Goal: Task Accomplishment & Management: Manage account settings

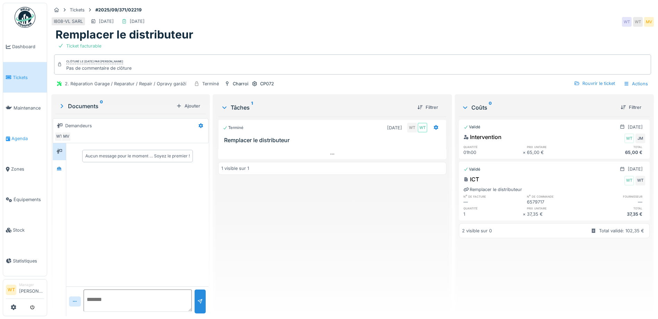
click at [27, 135] on span "Agenda" at bounding box center [27, 138] width 33 height 7
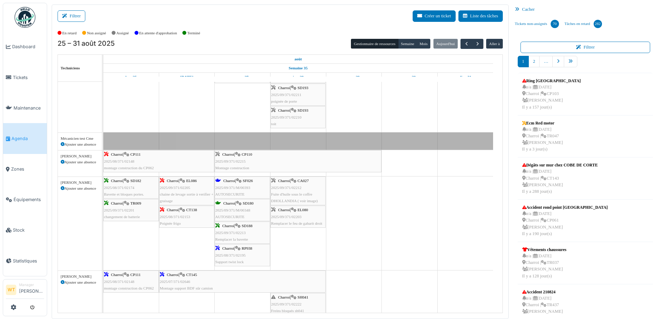
scroll to position [125, 0]
click at [19, 81] on link "Tickets" at bounding box center [25, 77] width 44 height 31
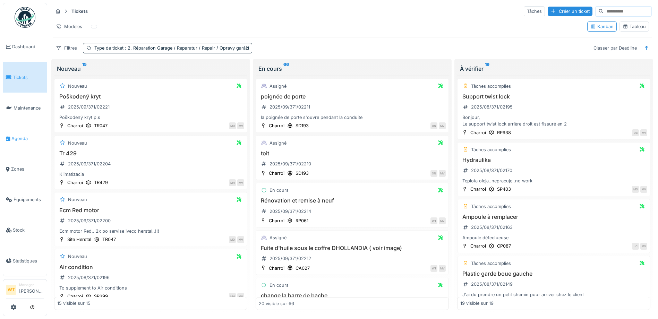
click at [23, 131] on link "Agenda" at bounding box center [25, 138] width 44 height 31
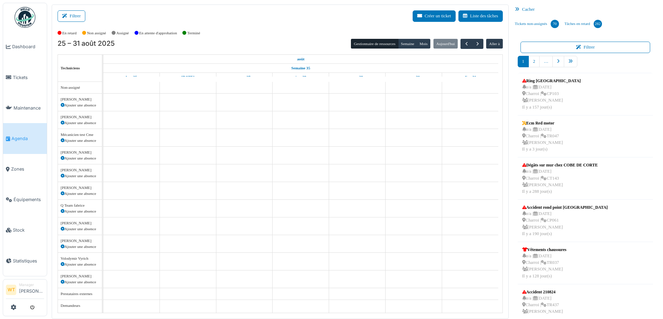
scroll to position [21, 0]
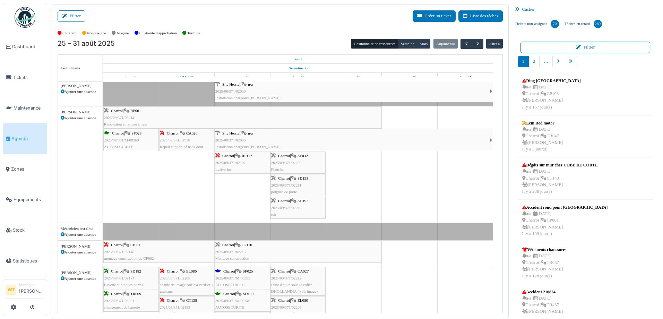
scroll to position [69, 0]
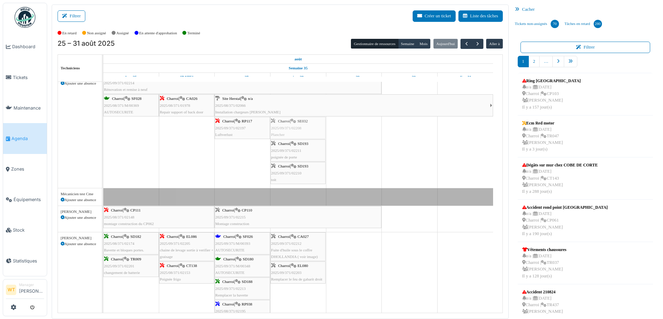
drag, startPoint x: 284, startPoint y: 128, endPoint x: 307, endPoint y: 148, distance: 30.9
click at [103, 148] on div "Charroi | RP061 2025/09/371/02214 Rénovation et remise à neuf Charroi | SF028 2…" at bounding box center [103, 130] width 0 height 116
drag, startPoint x: 308, startPoint y: 121, endPoint x: 304, endPoint y: 269, distance: 148.2
click at [304, 269] on tbody "Bât. Admin. Hall Entrée RDC | Extincteur Hall Entrée Bât. Admin. Extincteurs Si…" at bounding box center [298, 288] width 390 height 553
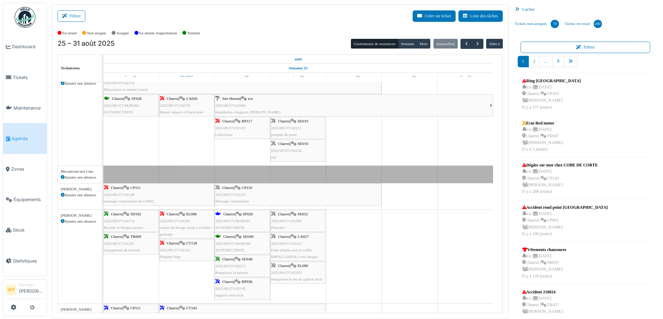
click at [306, 242] on div "Charroi | CA027 2025/09/371/02212 Fuite d'huile sous le coffre DHOLLANDIA ( voi…" at bounding box center [298, 246] width 54 height 27
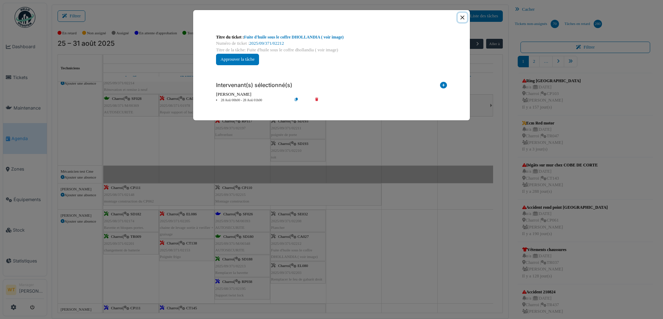
click at [461, 16] on button "Close" at bounding box center [462, 17] width 9 height 9
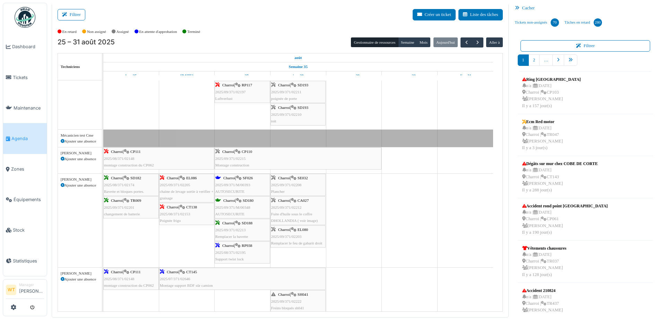
click at [574, 62] on nav "1 2 …" at bounding box center [586, 62] width 136 height 17
click at [574, 62] on link "pager" at bounding box center [571, 59] width 14 height 11
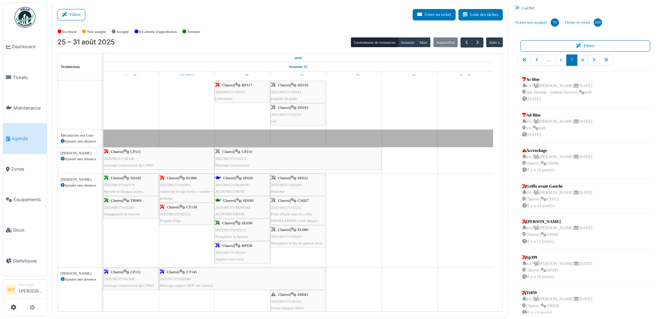
click at [577, 61] on link "8" at bounding box center [582, 59] width 11 height 11
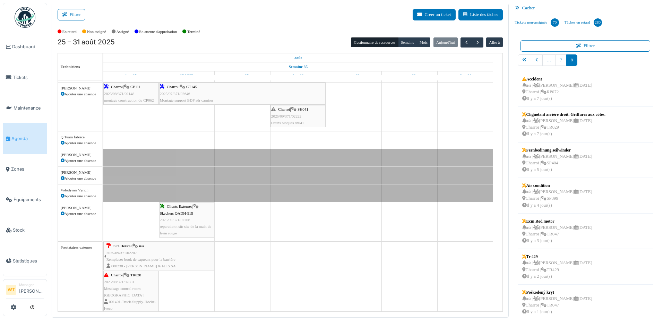
scroll to position [300, 0]
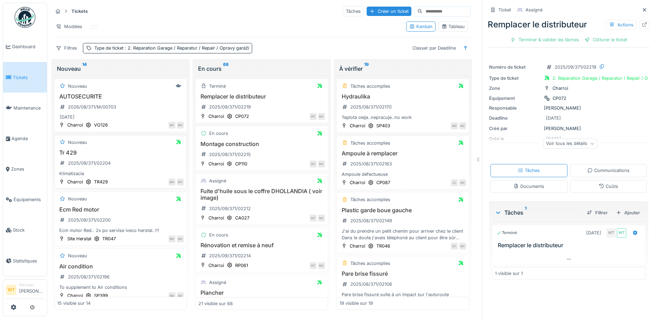
scroll to position [5, 0]
drag, startPoint x: 28, startPoint y: 137, endPoint x: 24, endPoint y: 136, distance: 3.6
click at [28, 137] on span "Agenda" at bounding box center [27, 138] width 33 height 7
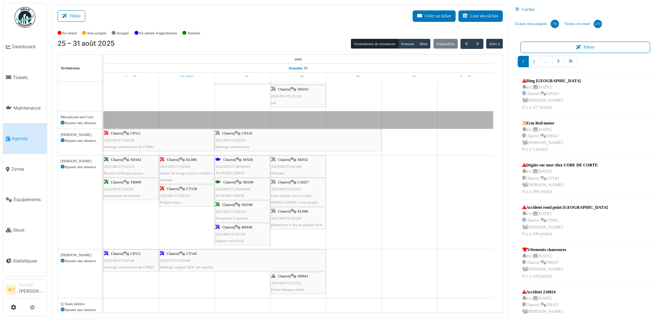
scroll to position [125, 0]
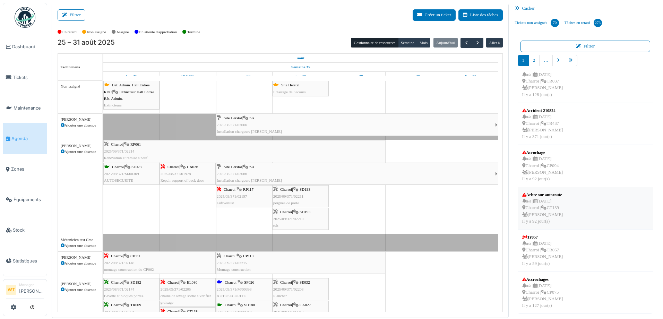
scroll to position [1, 0]
click at [569, 61] on icon "pager" at bounding box center [571, 60] width 5 height 5
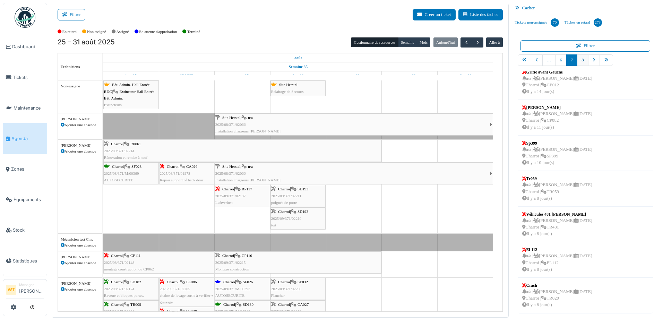
click at [579, 61] on link "8" at bounding box center [582, 59] width 11 height 11
click at [25, 191] on link "Équipements" at bounding box center [25, 200] width 44 height 31
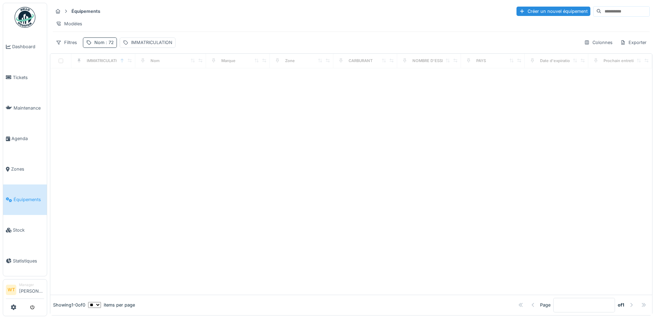
click at [108, 45] on span ": 72" at bounding box center [108, 42] width 9 height 5
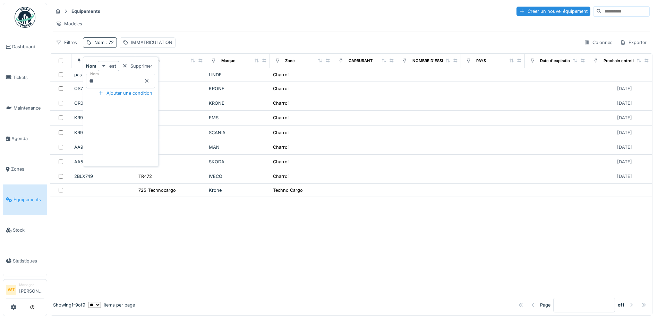
drag, startPoint x: 158, startPoint y: 82, endPoint x: 124, endPoint y: 83, distance: 34.0
click at [150, 82] on icon at bounding box center [147, 81] width 6 height 5
click at [121, 83] on input "Nom" at bounding box center [120, 81] width 69 height 15
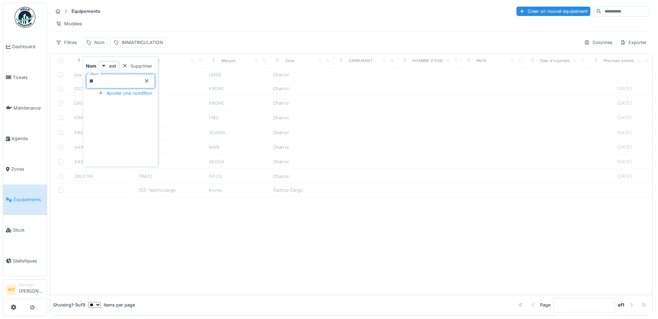
type input "**"
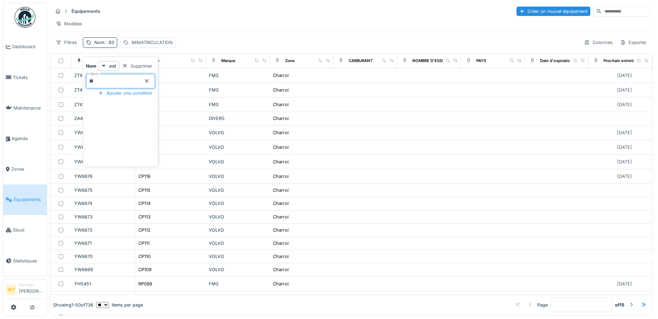
scroll to position [5, 0]
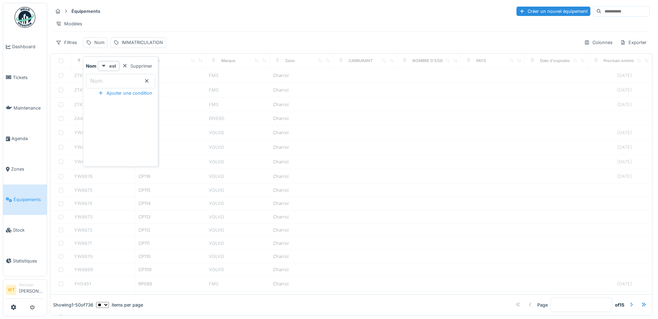
click at [138, 81] on input "Nom" at bounding box center [120, 81] width 69 height 15
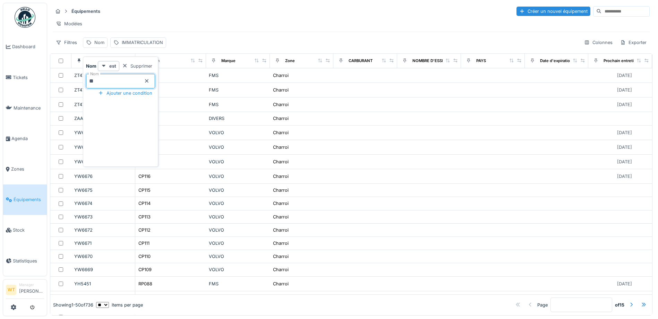
type input "**"
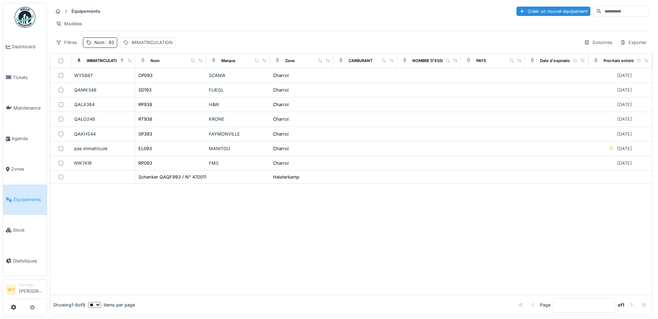
click at [238, 10] on div "Équipements Créer un nouvel équipement" at bounding box center [351, 11] width 597 height 11
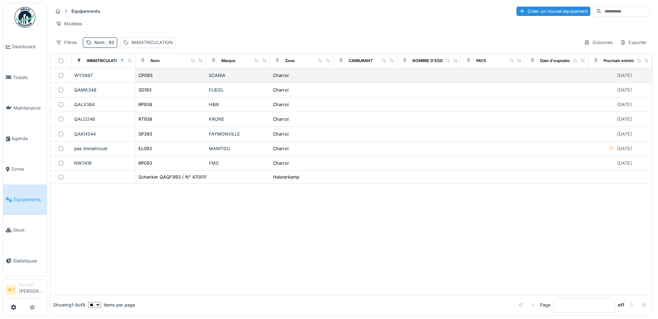
click at [157, 79] on div "CP093" at bounding box center [170, 75] width 65 height 7
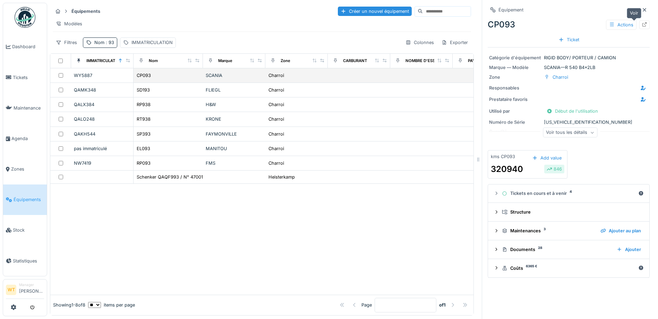
click at [643, 22] on icon at bounding box center [645, 24] width 5 height 5
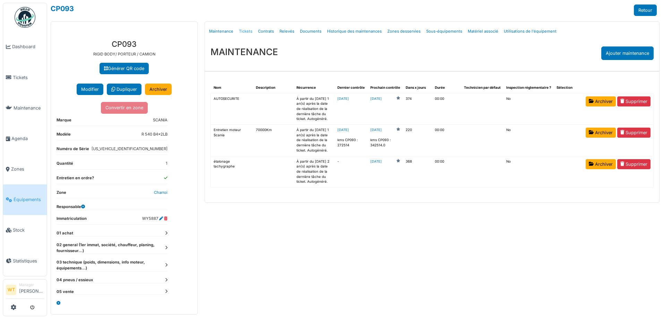
click at [239, 32] on link "Tickets" at bounding box center [245, 31] width 19 height 16
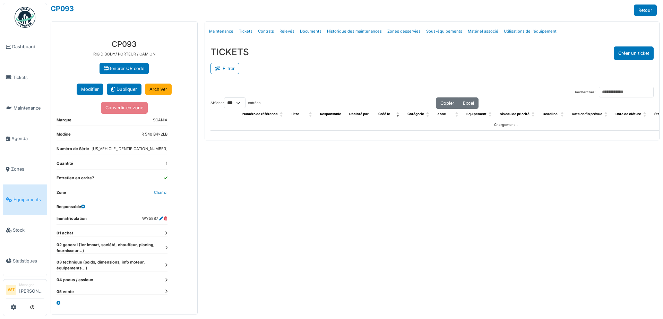
select select "***"
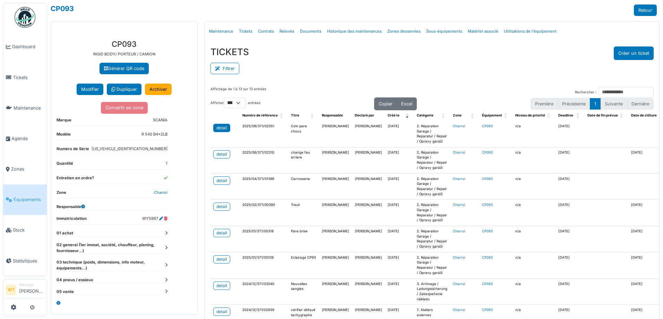
click at [220, 126] on div "detail" at bounding box center [221, 128] width 11 height 6
click at [21, 136] on span "Agenda" at bounding box center [27, 138] width 33 height 7
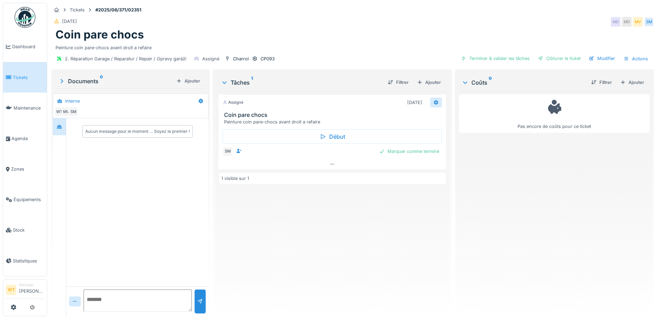
click at [433, 102] on icon at bounding box center [436, 102] width 6 height 5
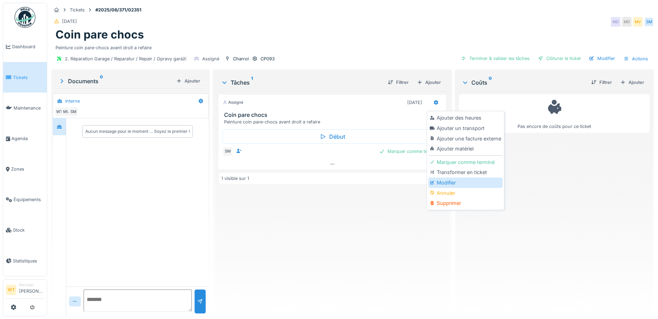
click at [453, 179] on div "Modifier" at bounding box center [465, 183] width 74 height 10
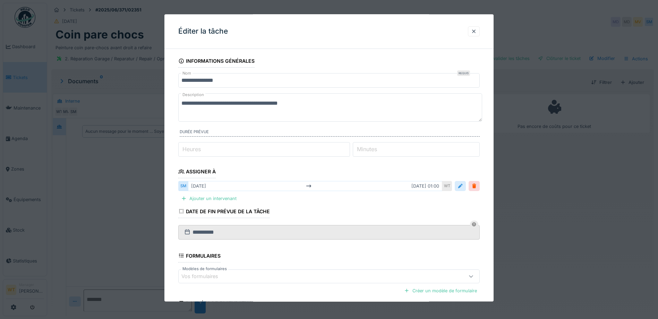
click at [463, 185] on div at bounding box center [461, 186] width 6 height 7
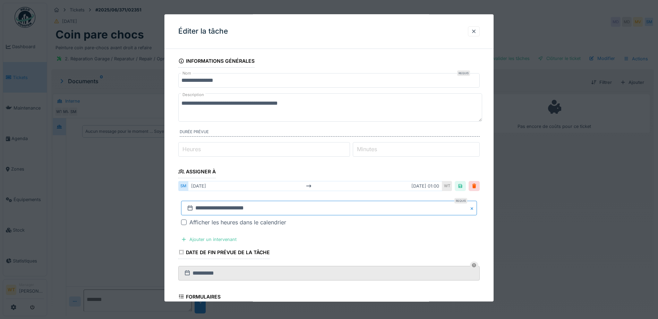
click at [265, 207] on input "**********" at bounding box center [329, 208] width 296 height 15
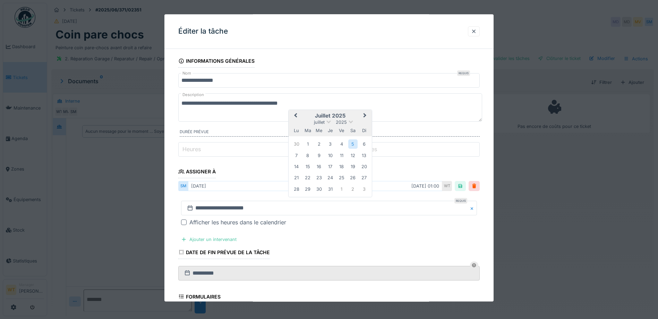
click at [367, 117] on button "Next Month" at bounding box center [365, 116] width 11 height 11
click at [365, 113] on button "Next Month" at bounding box center [365, 115] width 11 height 11
click at [296, 154] on div "8" at bounding box center [296, 155] width 9 height 9
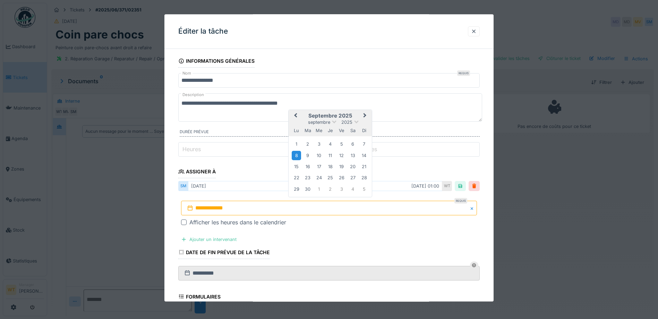
click at [296, 154] on div "8" at bounding box center [296, 155] width 9 height 9
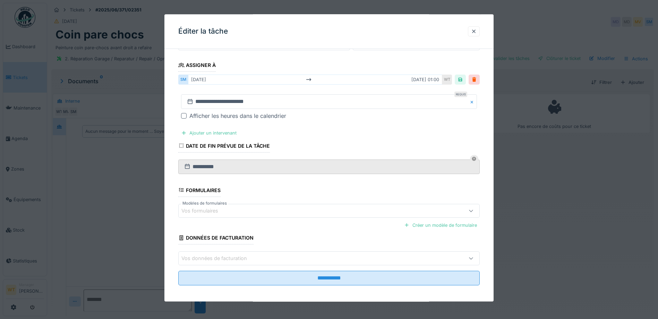
scroll to position [110, 0]
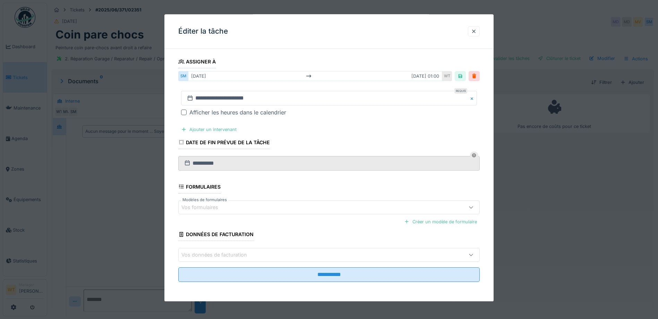
click at [383, 78] on div "sam. 05/07 sam. 05/07 01:00" at bounding box center [315, 76] width 254 height 10
click at [477, 75] on div at bounding box center [475, 76] width 6 height 7
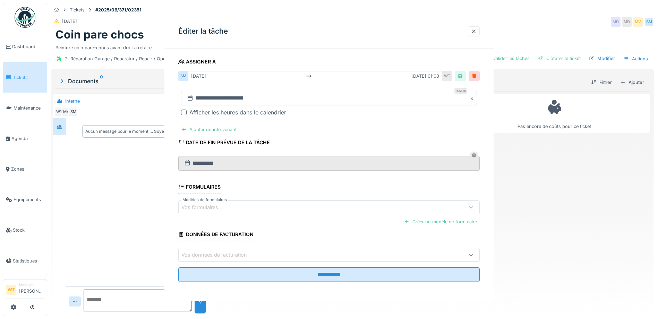
scroll to position [0, 0]
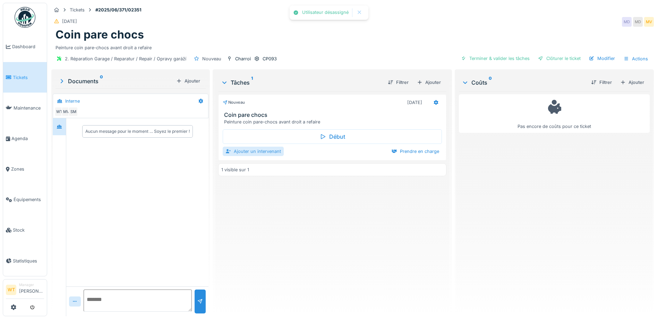
click at [265, 150] on div "Ajouter un intervenant" at bounding box center [253, 151] width 61 height 9
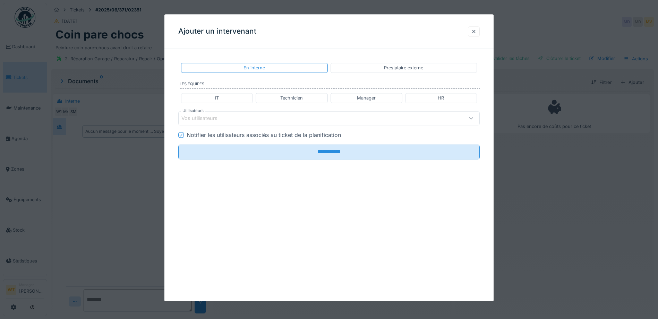
click at [265, 119] on div "Vos utilisateurs" at bounding box center [311, 119] width 260 height 8
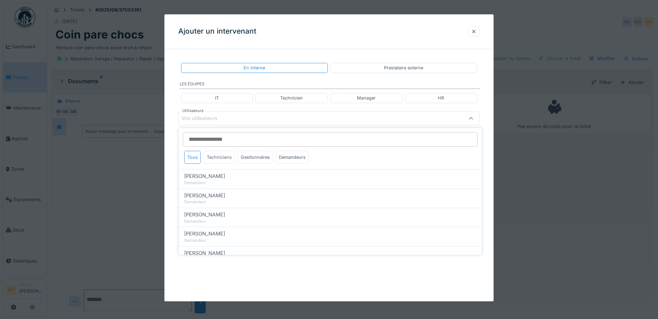
click at [226, 157] on div "Techniciens" at bounding box center [219, 157] width 31 height 13
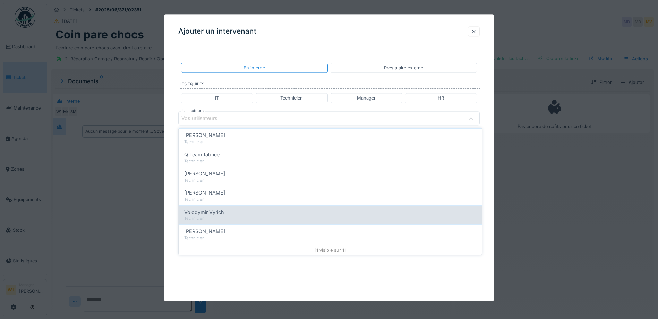
scroll to position [138, 0]
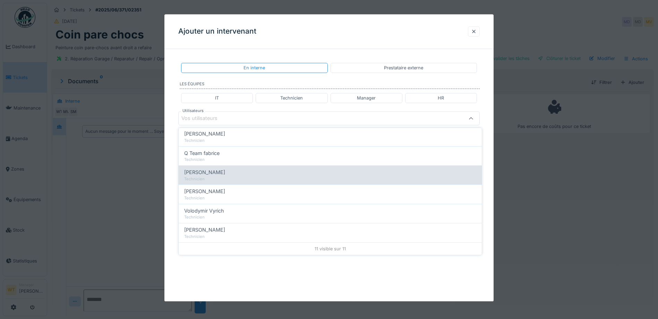
click at [226, 178] on div "Technicien" at bounding box center [330, 179] width 292 height 6
type input "****"
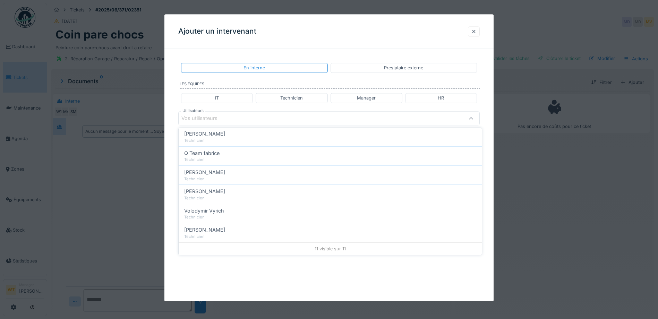
scroll to position [0, 0]
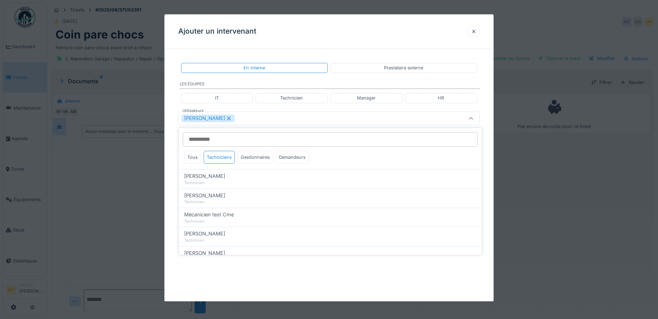
click at [245, 119] on div "[PERSON_NAME]" at bounding box center [311, 119] width 260 height 8
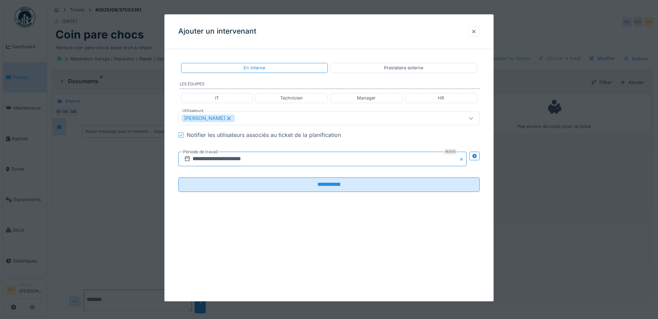
click at [237, 158] on input "**********" at bounding box center [322, 159] width 288 height 15
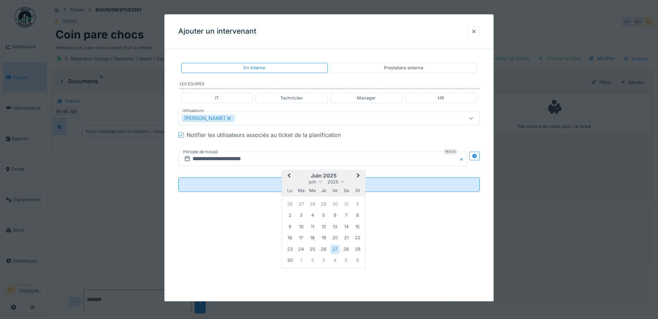
click at [360, 177] on button "Next Month" at bounding box center [359, 176] width 11 height 11
click at [288, 213] on div "8" at bounding box center [289, 215] width 9 height 9
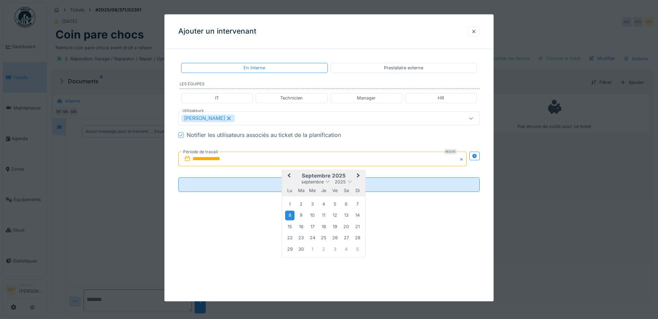
click at [288, 214] on div "8" at bounding box center [289, 215] width 9 height 9
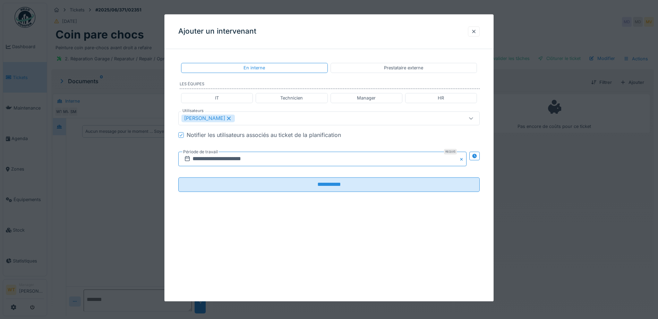
click at [288, 165] on input "**********" at bounding box center [322, 159] width 288 height 15
click at [348, 214] on div "13" at bounding box center [346, 215] width 9 height 9
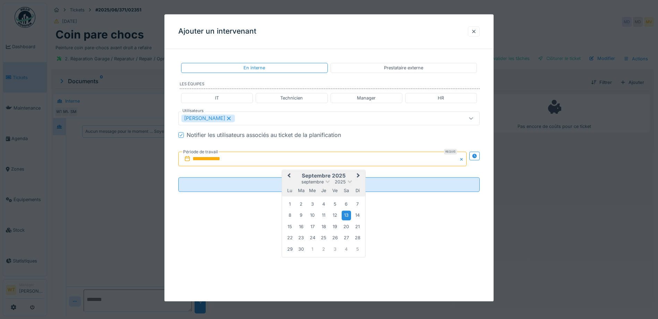
click at [348, 214] on div "13" at bounding box center [346, 215] width 9 height 9
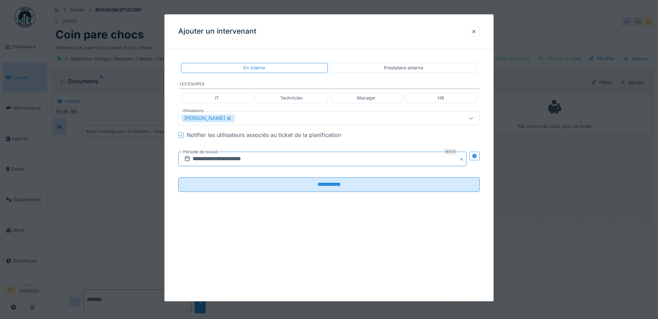
click at [282, 161] on input "**********" at bounding box center [322, 159] width 288 height 15
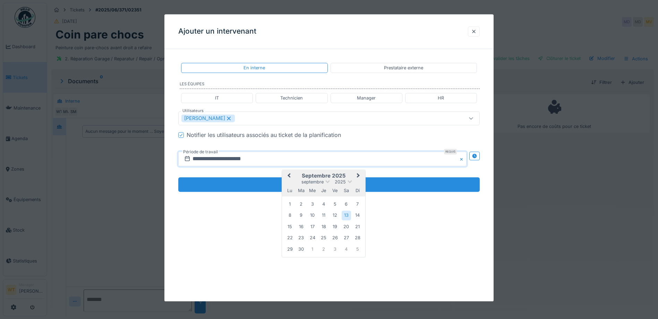
click at [240, 182] on input "**********" at bounding box center [329, 185] width 302 height 15
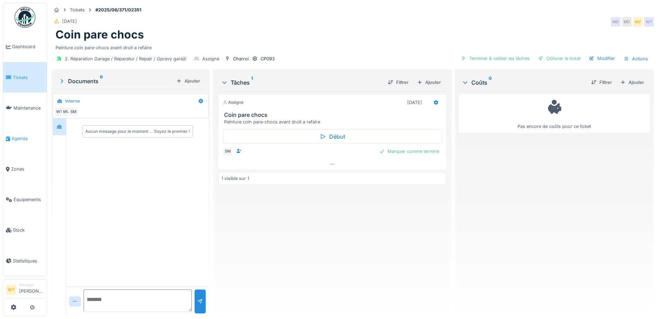
click at [22, 132] on link "Agenda" at bounding box center [25, 138] width 44 height 31
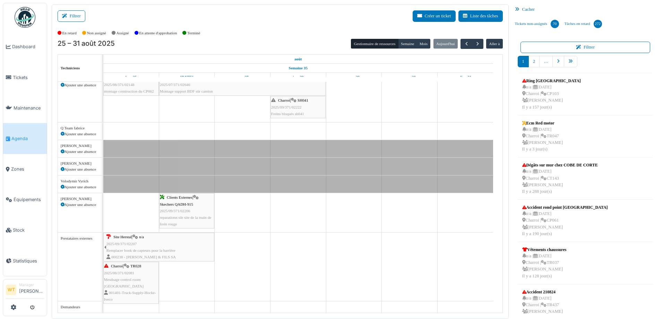
scroll to position [1, 0]
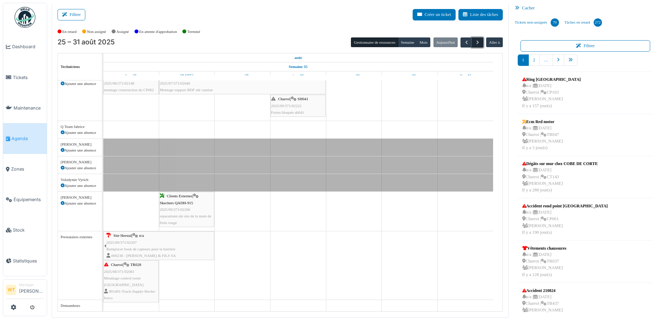
click at [479, 44] on button "button" at bounding box center [477, 42] width 11 height 10
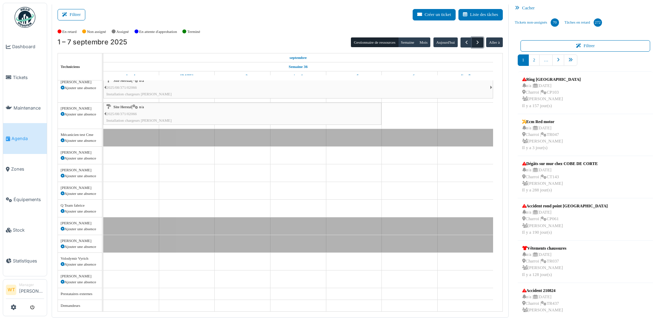
click at [479, 44] on button "button" at bounding box center [477, 42] width 11 height 10
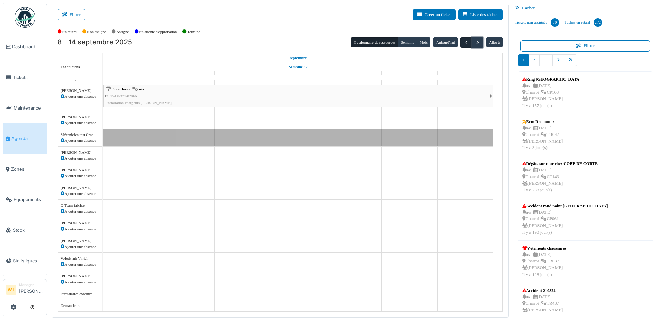
scroll to position [58, 0]
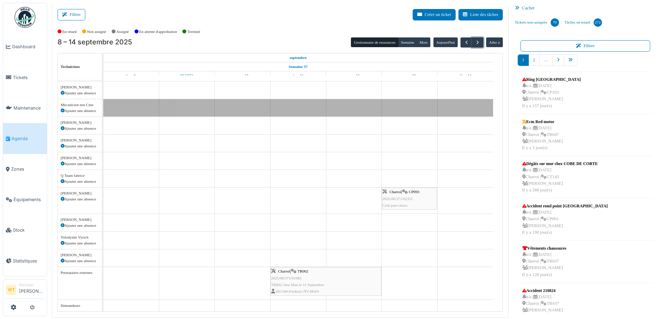
click at [406, 197] on span "2025/06/371/02351" at bounding box center [398, 199] width 31 height 4
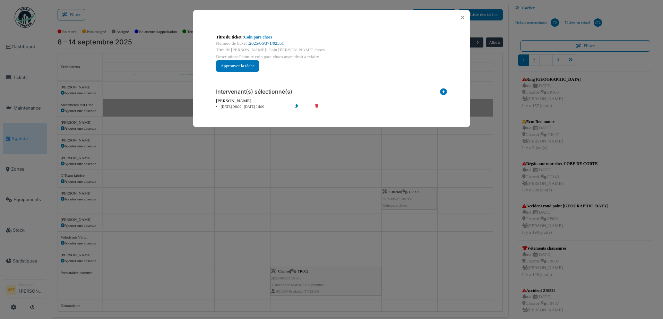
click at [266, 42] on link "2025/06/371/02351" at bounding box center [266, 43] width 35 height 5
click at [459, 13] on button "Close" at bounding box center [462, 17] width 9 height 9
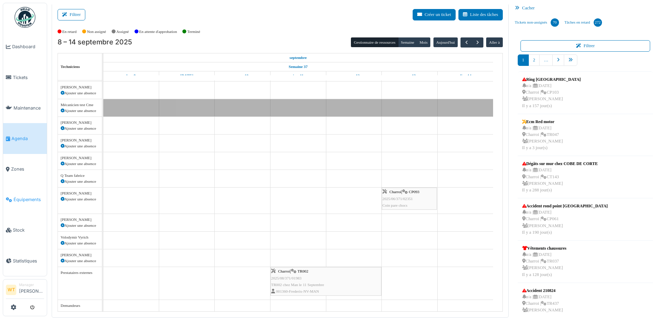
click at [13, 198] on li "Équipements" at bounding box center [25, 199] width 38 height 7
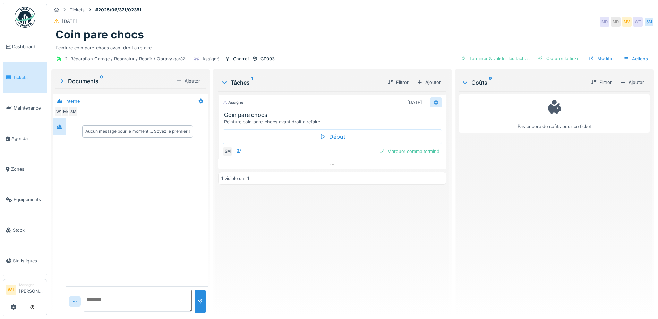
click at [433, 102] on icon at bounding box center [436, 102] width 6 height 5
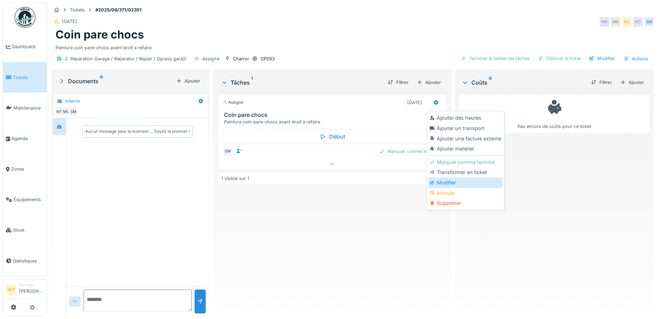
click at [447, 181] on div "Modifier" at bounding box center [465, 183] width 74 height 10
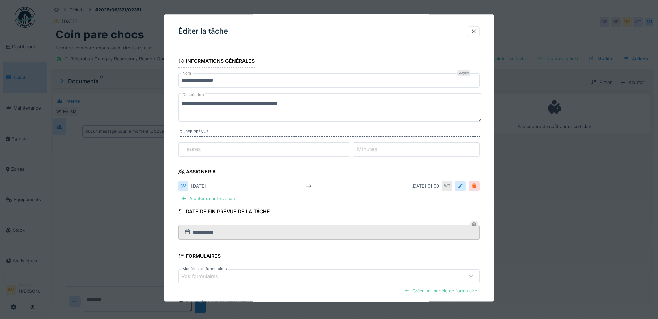
click at [474, 186] on div at bounding box center [475, 186] width 6 height 7
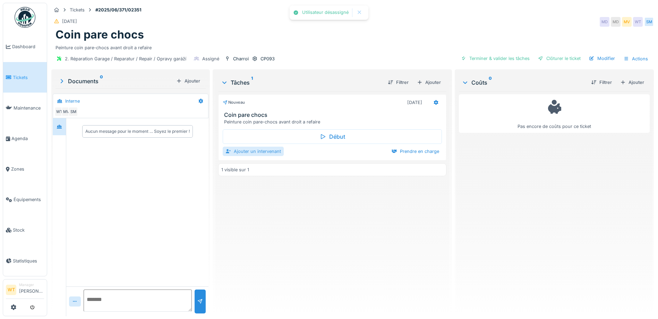
click at [243, 154] on div "Ajouter un intervenant" at bounding box center [253, 151] width 61 height 9
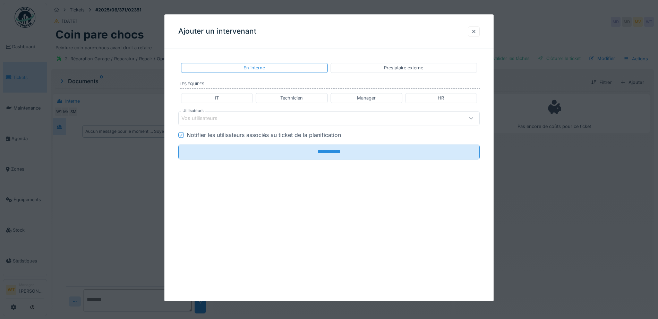
click at [236, 119] on div "Vos utilisateurs" at bounding box center [311, 119] width 260 height 8
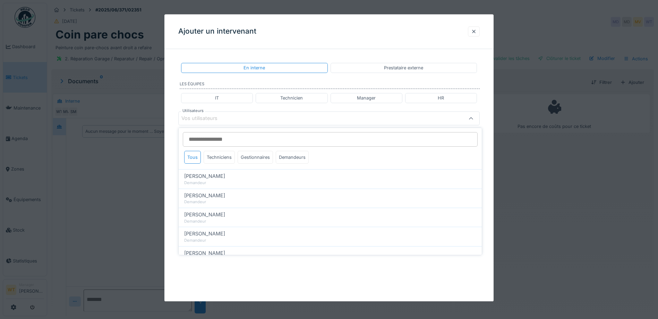
click at [288, 96] on div "Technicien" at bounding box center [291, 98] width 23 height 7
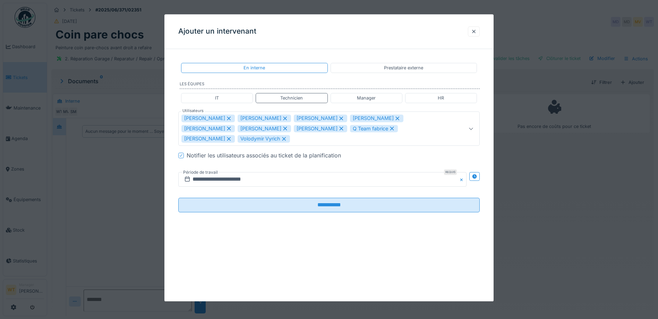
click at [232, 100] on div "IT" at bounding box center [217, 98] width 72 height 10
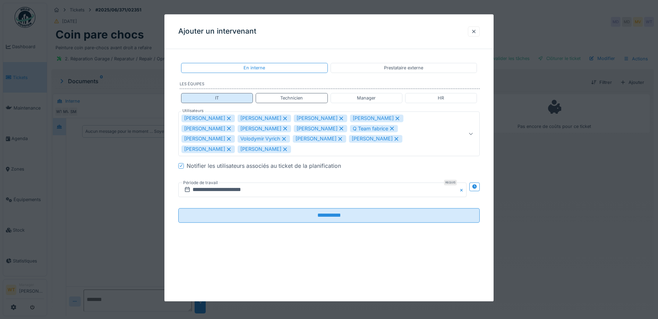
click at [219, 96] on div "IT" at bounding box center [217, 98] width 4 height 7
type input "**********"
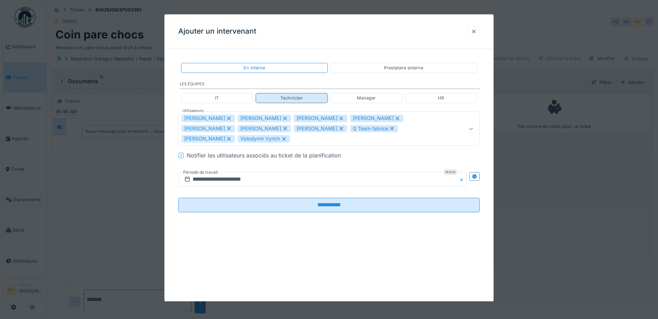
click at [292, 101] on div "Technicien" at bounding box center [291, 98] width 23 height 7
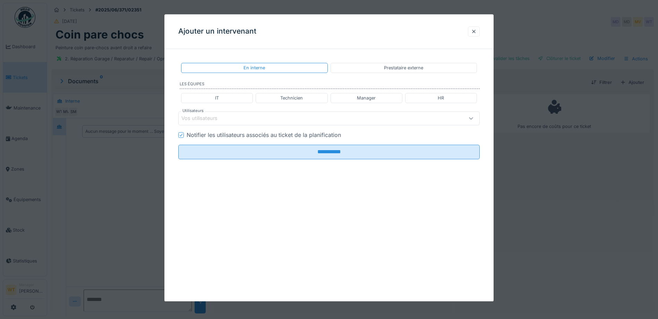
click at [359, 96] on div "Manager" at bounding box center [366, 98] width 19 height 7
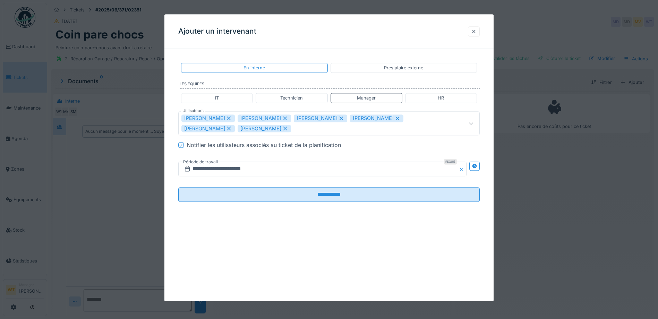
click at [298, 100] on div "Technicien" at bounding box center [291, 98] width 23 height 7
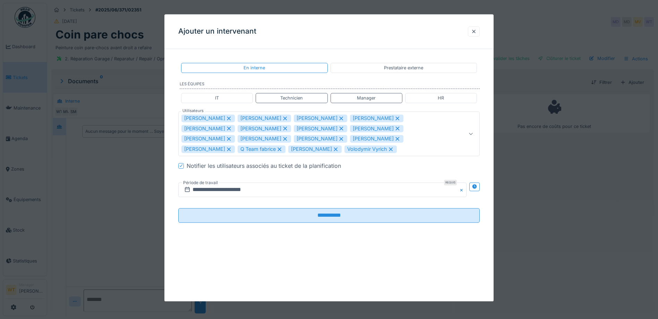
click at [219, 99] on div "IT" at bounding box center [217, 98] width 4 height 7
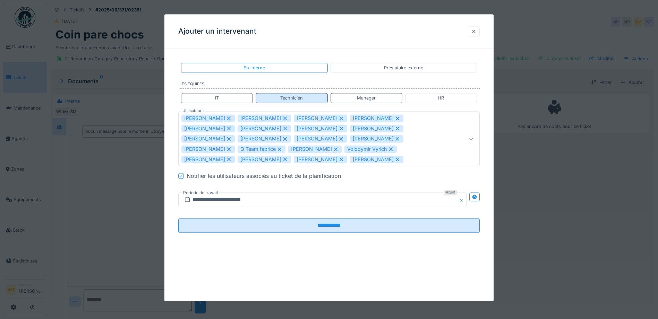
click at [284, 93] on div "Technicien" at bounding box center [292, 98] width 72 height 10
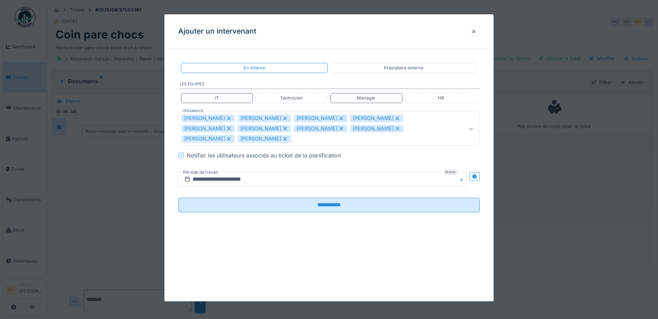
click at [287, 98] on div "Technicien" at bounding box center [291, 98] width 23 height 7
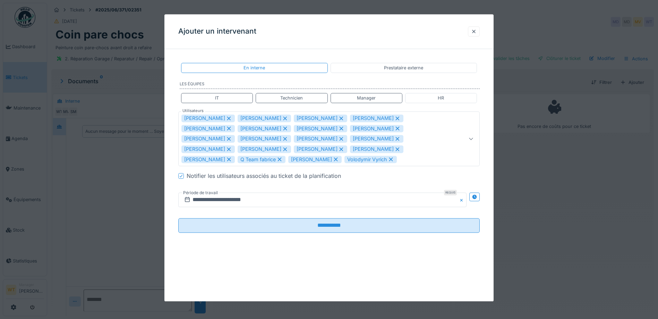
click at [468, 135] on div at bounding box center [471, 139] width 17 height 54
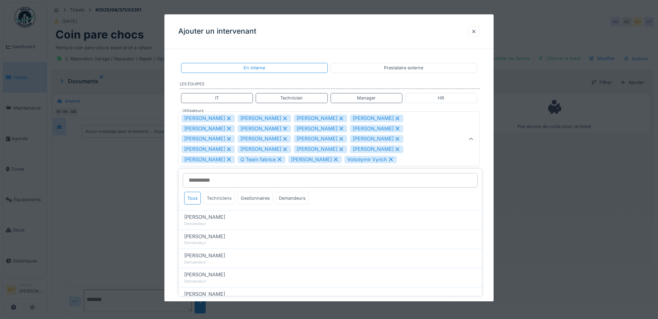
click at [219, 202] on div "Techniciens" at bounding box center [219, 198] width 31 height 13
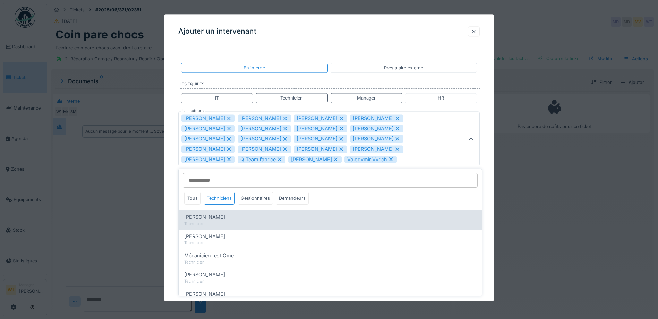
click at [212, 223] on div "Technicien" at bounding box center [330, 224] width 292 height 6
type input "**********"
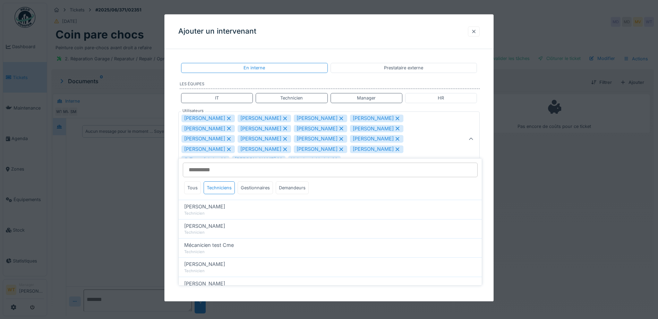
click at [477, 32] on div at bounding box center [474, 31] width 6 height 7
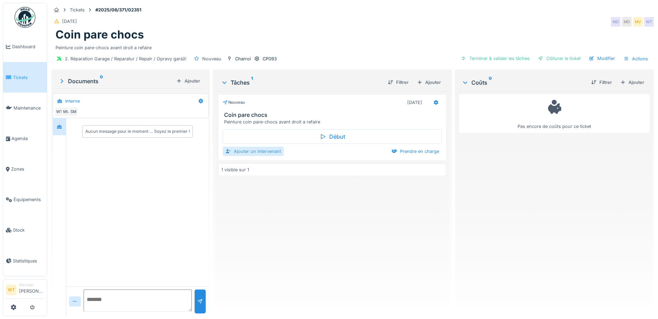
click at [260, 151] on div "Ajouter un intervenant" at bounding box center [253, 151] width 61 height 9
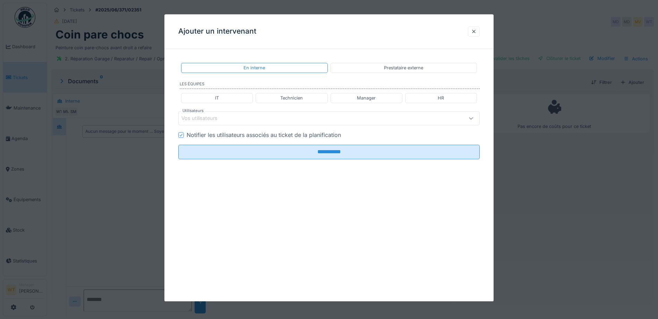
click at [282, 100] on div "Technicien" at bounding box center [291, 98] width 23 height 7
type input "**********"
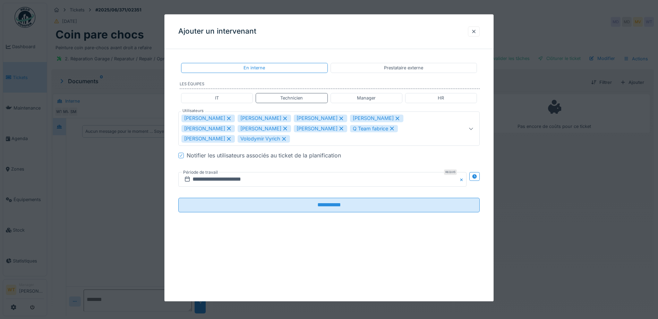
click at [236, 104] on div "IT Technicien Manager HR" at bounding box center [329, 98] width 302 height 16
click at [473, 33] on div at bounding box center [474, 31] width 12 height 10
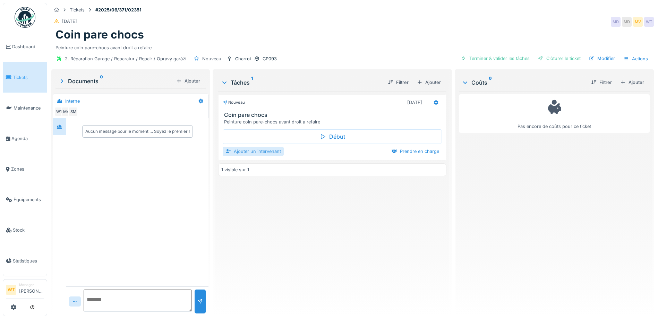
click at [264, 153] on div "Ajouter un intervenant" at bounding box center [253, 151] width 61 height 9
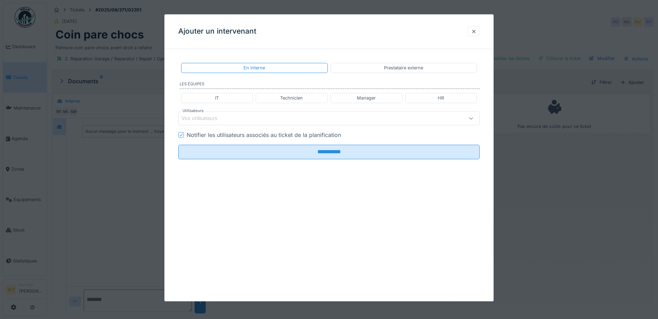
click at [230, 118] on div "Vos utilisateurs" at bounding box center [311, 119] width 260 height 8
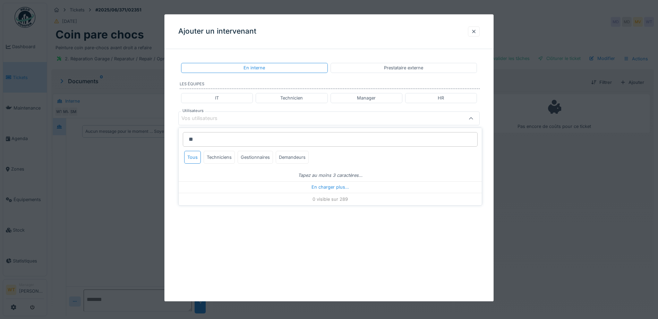
type input "**"
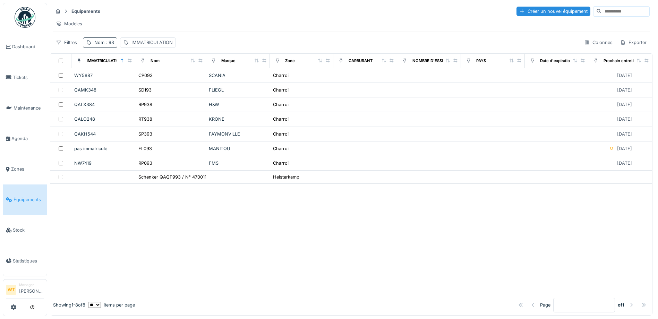
click at [106, 45] on span ": 93" at bounding box center [109, 42] width 10 height 5
click at [150, 81] on icon at bounding box center [147, 81] width 6 height 5
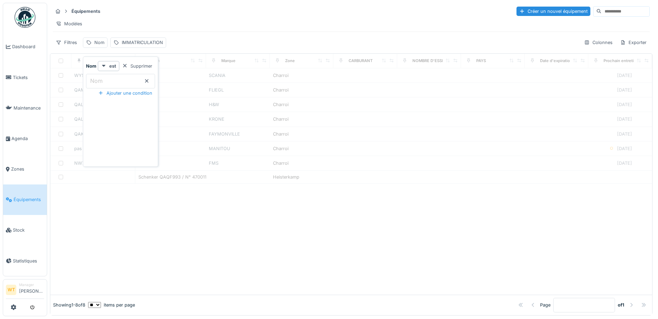
click at [140, 83] on input "Nom" at bounding box center [120, 81] width 69 height 15
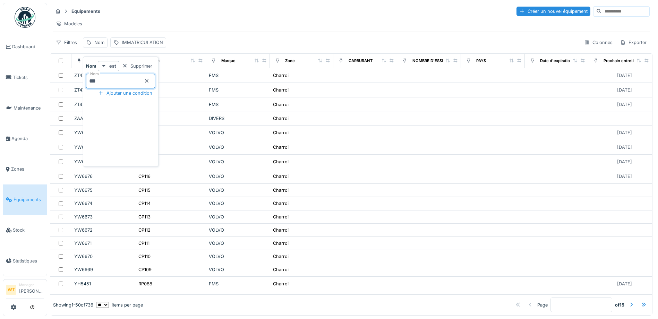
type input "***"
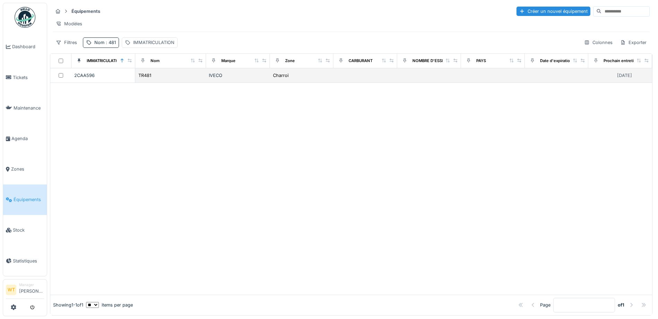
click at [175, 83] on td "TR481" at bounding box center [170, 75] width 71 height 15
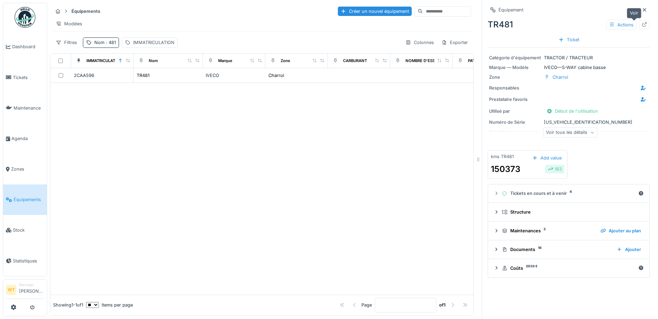
click at [643, 26] on icon at bounding box center [645, 24] width 5 height 5
click at [8, 142] on link "Agenda" at bounding box center [25, 138] width 44 height 31
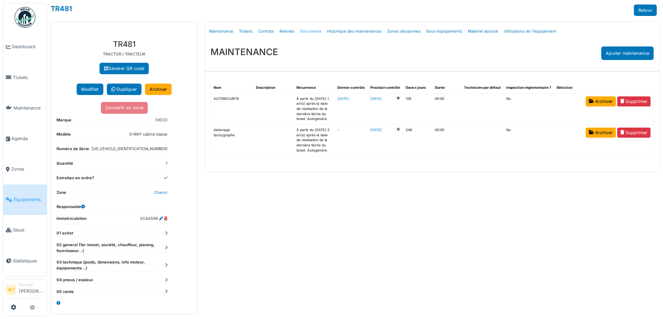
click at [314, 31] on link "Documents" at bounding box center [310, 31] width 27 height 16
select select "***"
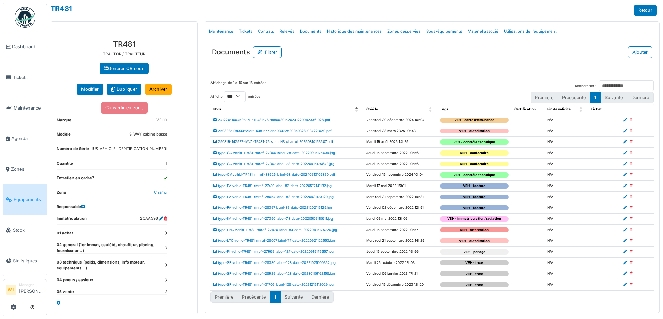
click at [254, 140] on link "250819-142527-MVA-TR481-75 scan_HS_charroi_20250814153507.pdf" at bounding box center [273, 142] width 120 height 4
click at [254, 142] on link "250819-142527-MVA-TR481-75 scan_HS_charroi_20250814153507.pdf" at bounding box center [273, 142] width 120 height 4
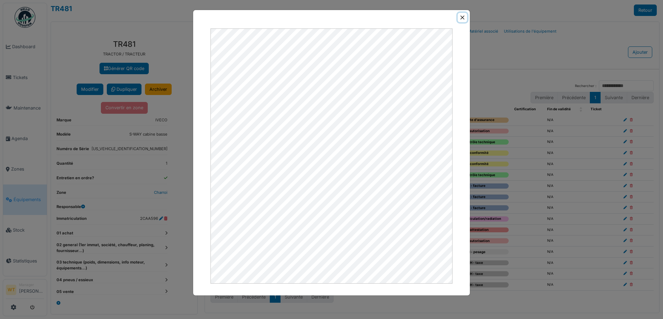
click at [463, 18] on button "Close" at bounding box center [462, 17] width 9 height 9
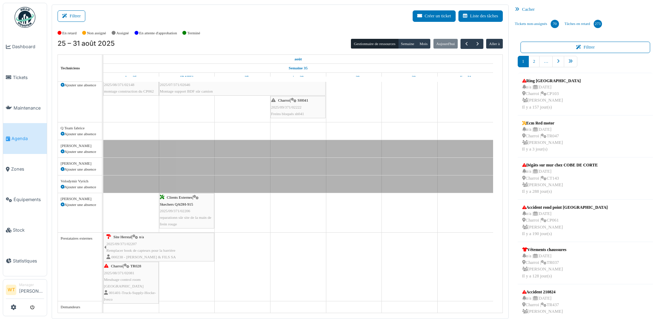
scroll to position [1, 0]
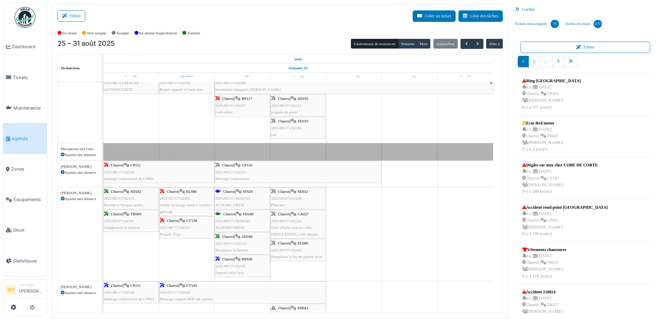
scroll to position [104, 0]
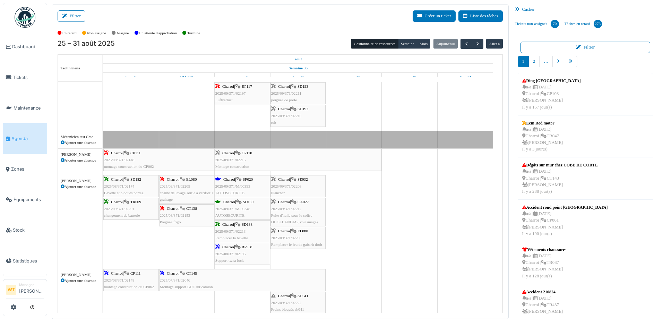
click at [240, 257] on div "Charroi | RP938 2025/08/371/02195 Support twist lock" at bounding box center [242, 254] width 54 height 20
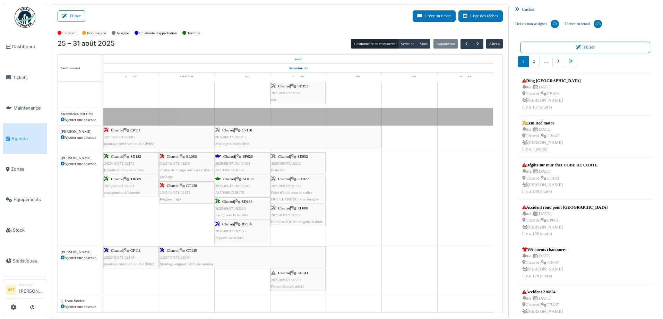
scroll to position [139, 0]
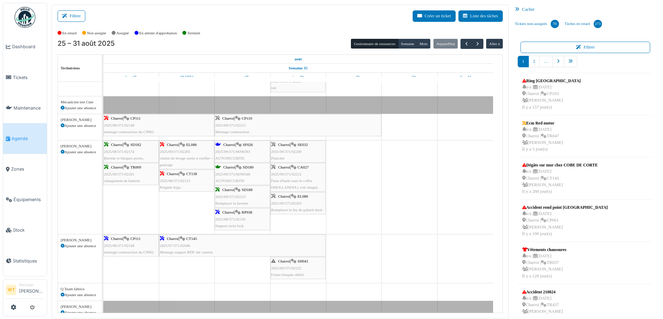
click at [242, 225] on span "Support twist lock" at bounding box center [229, 226] width 28 height 4
click at [244, 218] on span "2025/08/371/02195" at bounding box center [230, 219] width 31 height 4
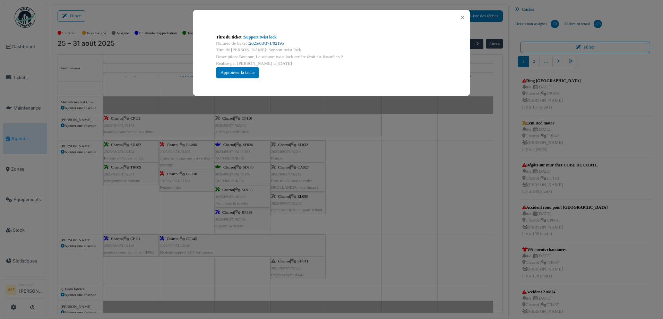
click at [263, 44] on link "2025/08/371/02195" at bounding box center [266, 43] width 35 height 5
click at [461, 14] on button "Close" at bounding box center [462, 17] width 9 height 9
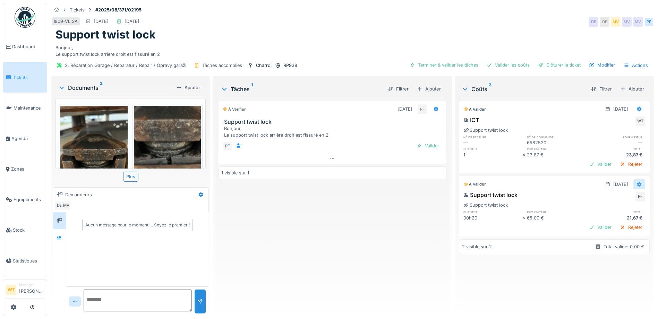
click at [637, 181] on div at bounding box center [640, 184] width 6 height 7
click at [603, 201] on div "Modifier" at bounding box center [606, 200] width 34 height 10
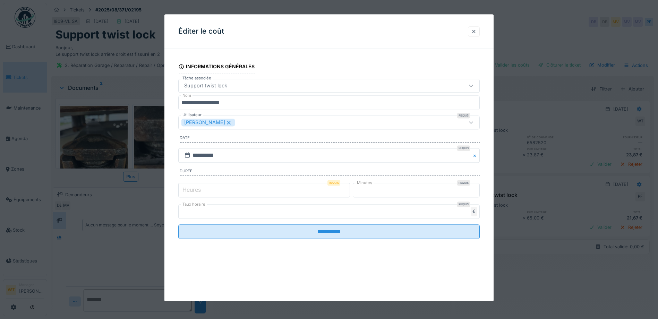
click at [212, 192] on input "*" at bounding box center [264, 190] width 172 height 15
type input "*"
click at [263, 241] on fieldset "**********" at bounding box center [329, 149] width 302 height 190
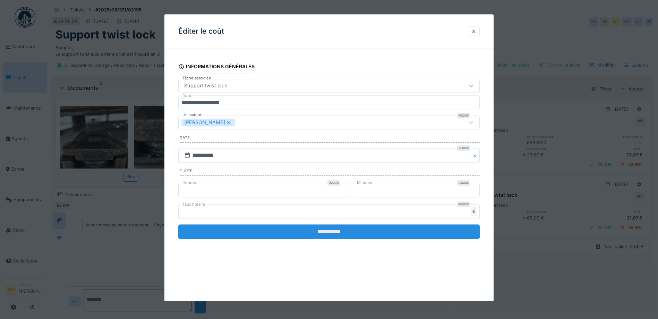
click at [262, 235] on input "**********" at bounding box center [329, 231] width 302 height 15
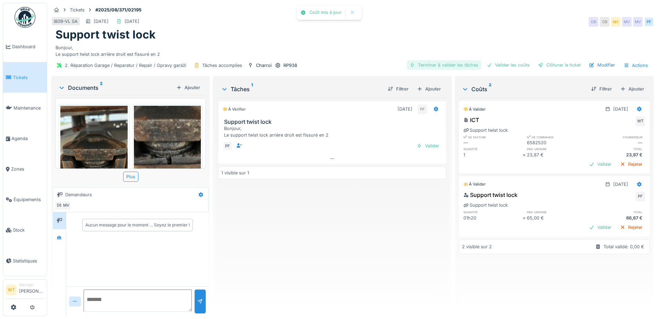
click at [453, 70] on div "Terminer & valider les tâches" at bounding box center [444, 64] width 74 height 9
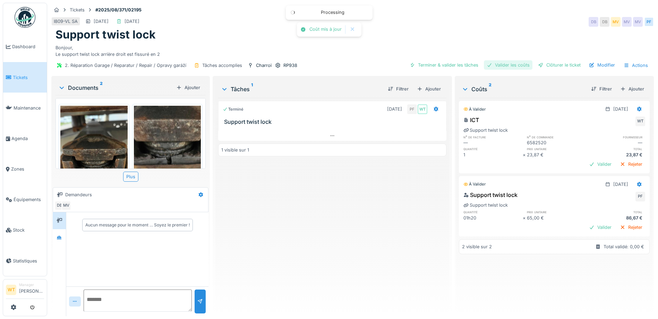
click at [499, 67] on div "Valider les coûts" at bounding box center [508, 64] width 49 height 9
click at [546, 67] on div "Clôturer le ticket" at bounding box center [559, 64] width 48 height 9
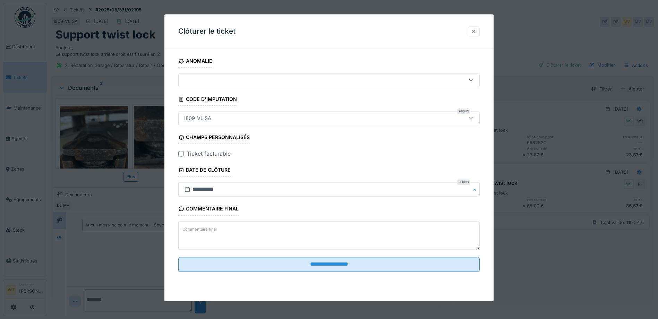
click at [183, 153] on div at bounding box center [181, 154] width 6 height 6
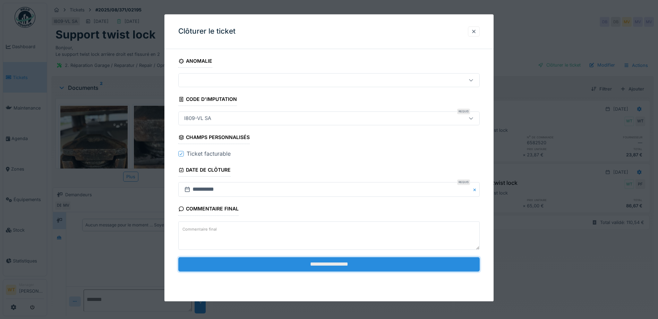
click at [257, 265] on input "**********" at bounding box center [329, 264] width 302 height 15
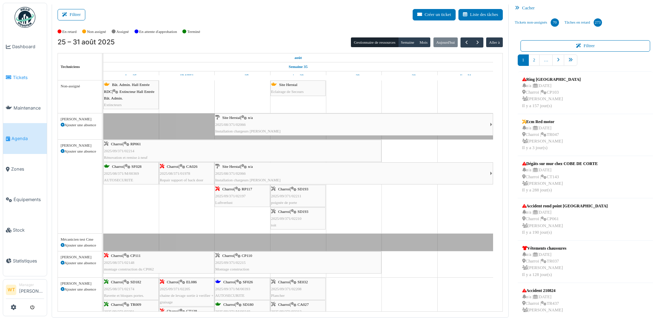
click at [8, 75] on icon at bounding box center [9, 77] width 6 height 5
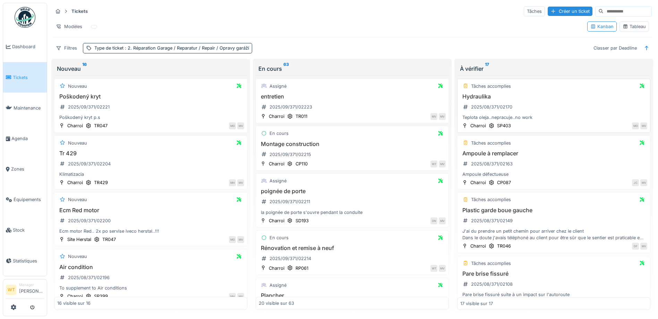
click at [478, 95] on h3 "Hydraulika" at bounding box center [553, 96] width 187 height 7
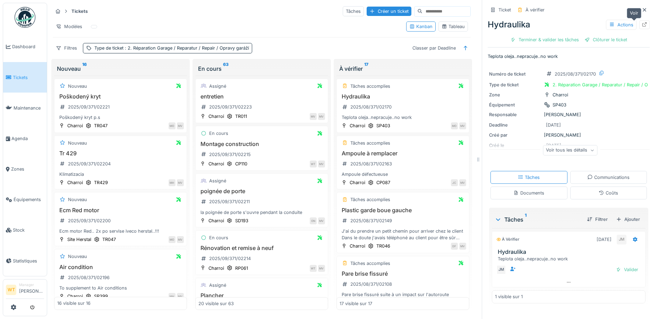
click at [642, 25] on icon at bounding box center [645, 24] width 6 height 5
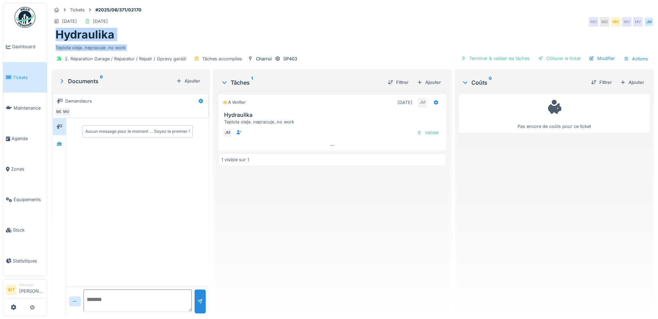
drag, startPoint x: 56, startPoint y: 35, endPoint x: 120, endPoint y: 51, distance: 65.9
click at [120, 51] on div "Tickets #2025/08/371/02170 [DATE] [DATE] MO MO MV MV MV JM Hydraulika Teplota o…" at bounding box center [352, 35] width 605 height 65
drag, startPoint x: 120, startPoint y: 51, endPoint x: 116, endPoint y: 48, distance: 5.4
copy div "Hydraulika Teplota oleja..nepracuje..no work 2. Réparation Garage / Reparatur /…"
click at [626, 83] on div "Ajouter" at bounding box center [632, 82] width 29 height 9
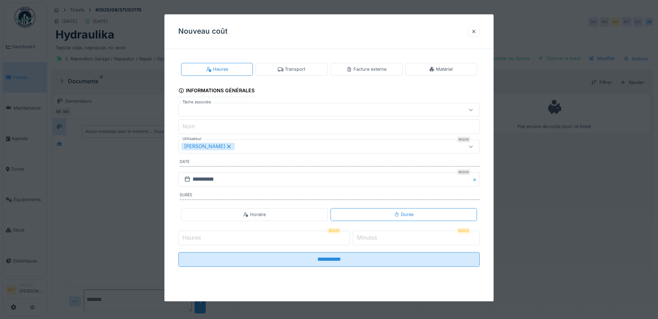
click at [218, 145] on div "[PERSON_NAME]" at bounding box center [207, 147] width 53 height 8
click at [220, 145] on div "Utilisateurs" at bounding box center [311, 147] width 260 height 8
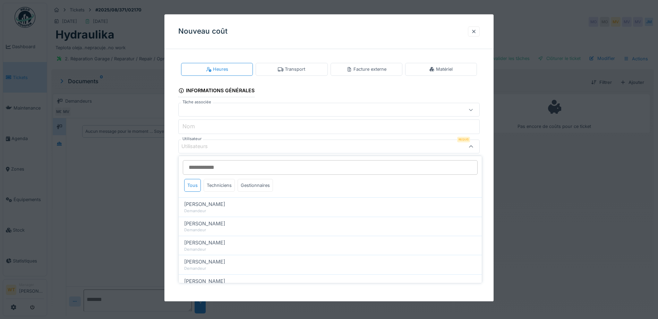
click at [221, 169] on input "Utilisateur" at bounding box center [330, 167] width 295 height 15
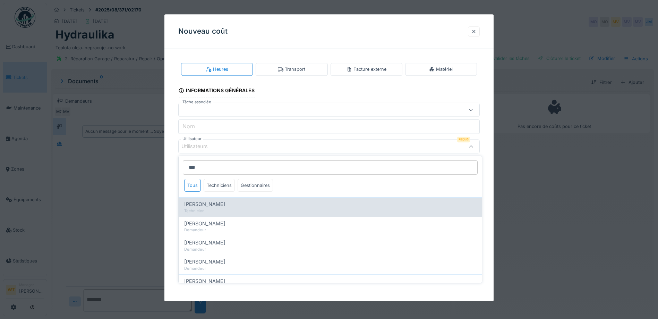
type input "***"
click at [222, 202] on div "Jan Maro" at bounding box center [330, 205] width 292 height 8
type input "****"
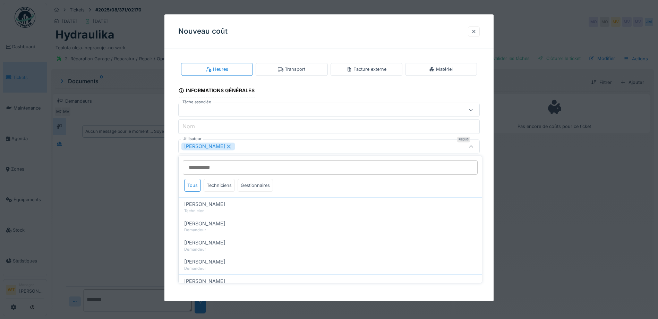
click at [264, 149] on div "Jan Maro" at bounding box center [311, 147] width 260 height 8
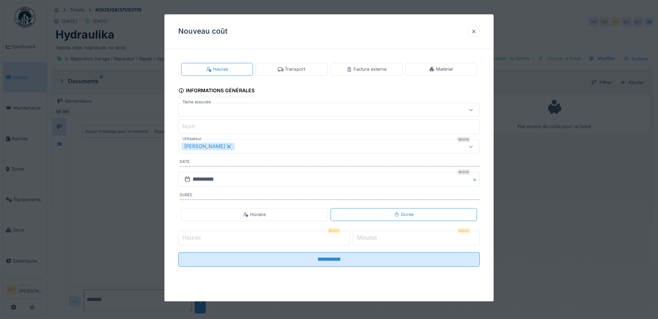
click at [262, 245] on input "Heures" at bounding box center [264, 238] width 172 height 15
type input "*"
click at [374, 244] on input "*" at bounding box center [416, 238] width 127 height 15
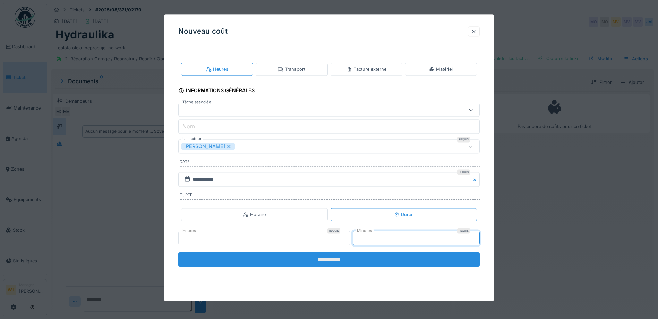
type input "**"
click at [354, 261] on input "**********" at bounding box center [329, 259] width 302 height 15
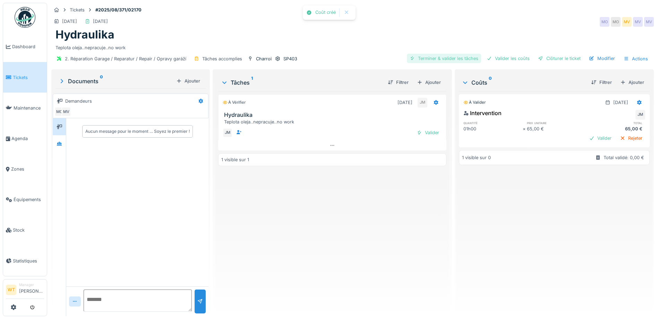
click at [453, 62] on div "Terminer & valider les tâches" at bounding box center [444, 58] width 74 height 9
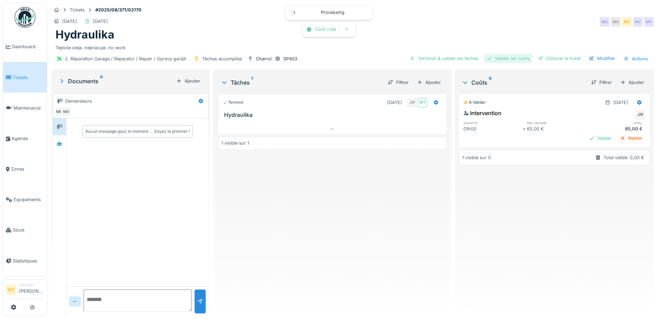
click at [496, 58] on div "Valider les coûts" at bounding box center [508, 58] width 49 height 9
click at [549, 61] on div "Clôturer le ticket" at bounding box center [559, 58] width 48 height 9
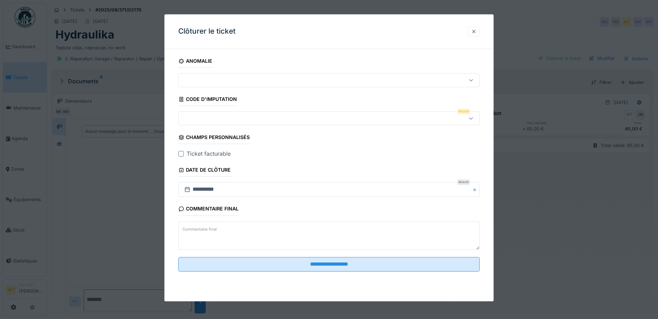
click at [474, 34] on div at bounding box center [474, 31] width 6 height 7
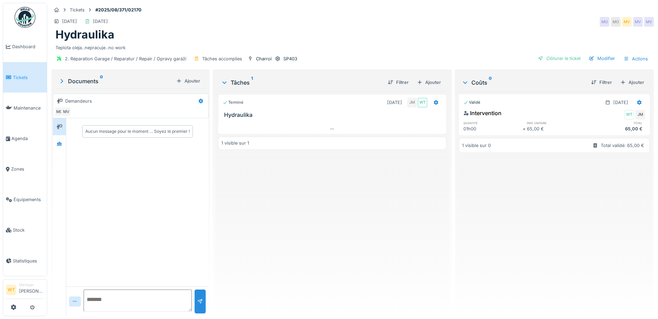
click at [295, 63] on div "2. Réparation Garage / Reparatur / Repair / Opravy garáží Tâches accomplies Cha…" at bounding box center [176, 59] width 244 height 10
click at [292, 60] on div "SP403" at bounding box center [290, 59] width 14 height 7
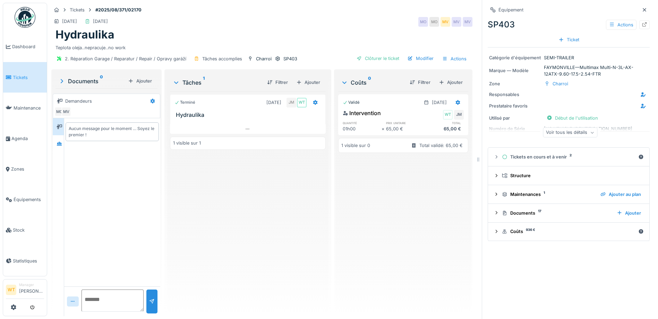
click at [565, 136] on div "Voir tous les détails" at bounding box center [570, 133] width 54 height 10
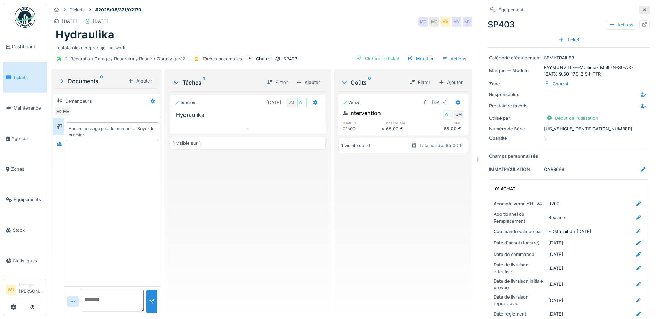
click at [639, 10] on div at bounding box center [644, 10] width 10 height 9
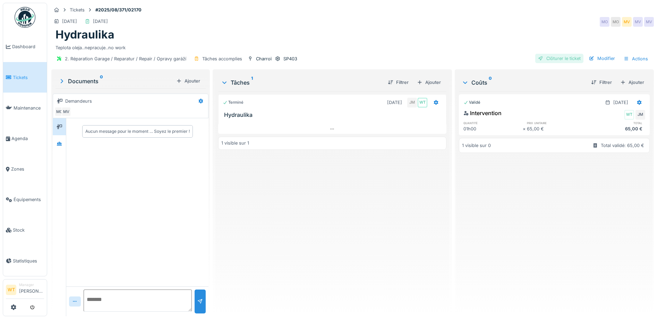
click at [556, 59] on div "Clôturer le ticket" at bounding box center [559, 58] width 48 height 9
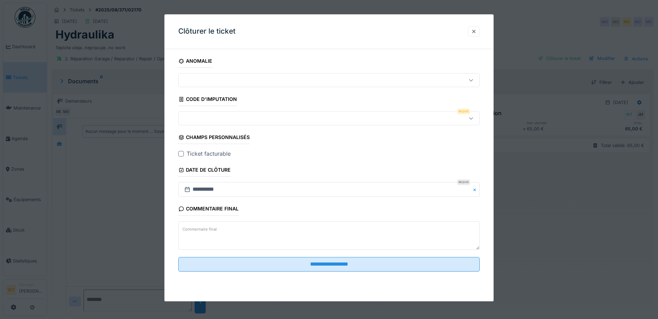
click at [197, 119] on div at bounding box center [311, 119] width 260 height 8
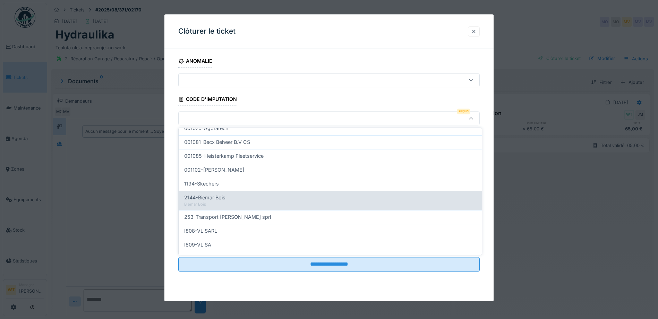
scroll to position [208, 0]
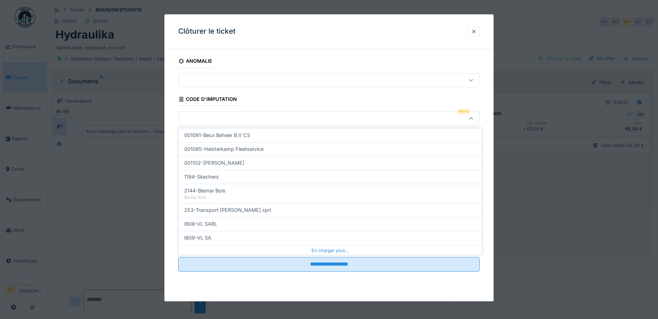
click at [210, 238] on span "I809-VL SA" at bounding box center [197, 238] width 27 height 8
type input "***"
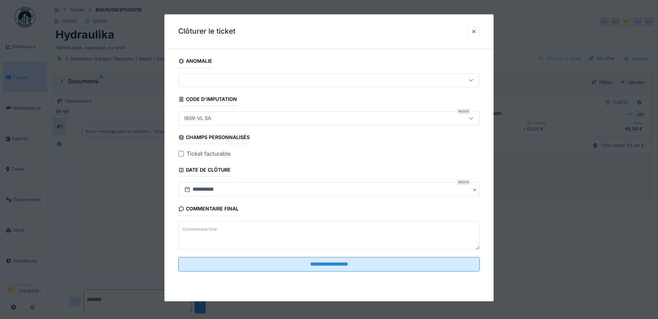
click at [182, 154] on div at bounding box center [181, 154] width 6 height 6
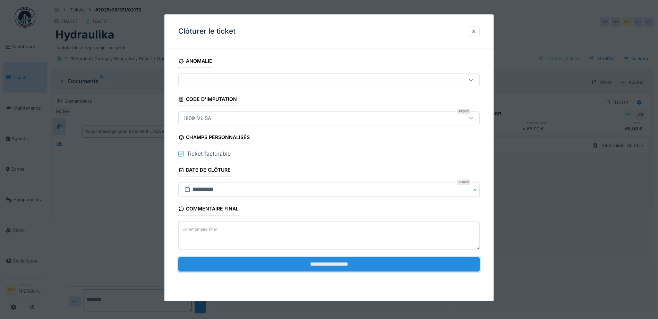
click at [257, 266] on input "**********" at bounding box center [329, 264] width 302 height 15
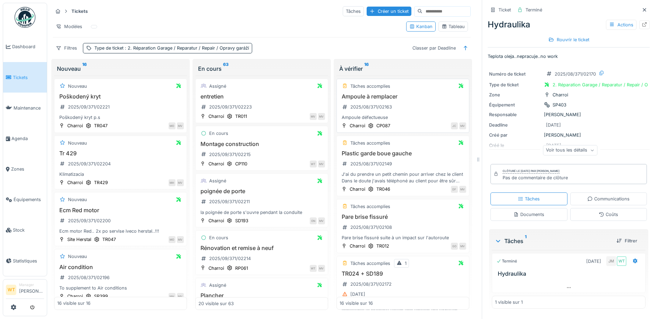
click at [376, 98] on h3 "Ampoule à remplacer" at bounding box center [403, 96] width 127 height 7
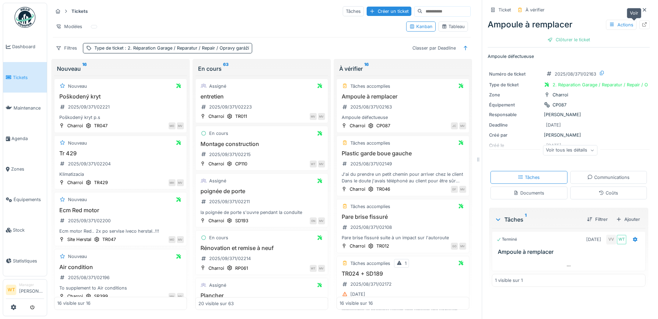
click at [639, 26] on div at bounding box center [644, 24] width 10 height 9
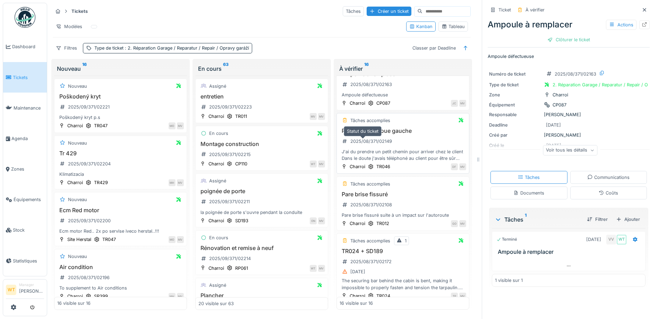
scroll to position [35, 0]
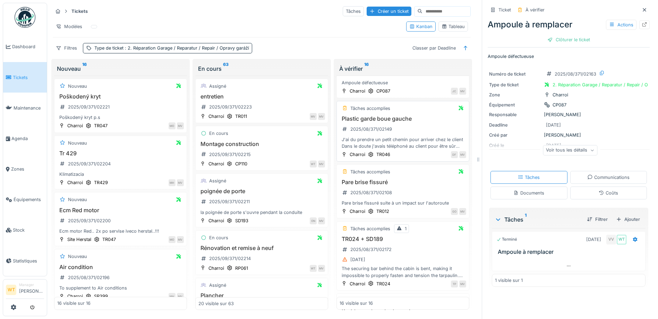
click at [385, 118] on h3 "Plastic garde boue gauche" at bounding box center [403, 119] width 127 height 7
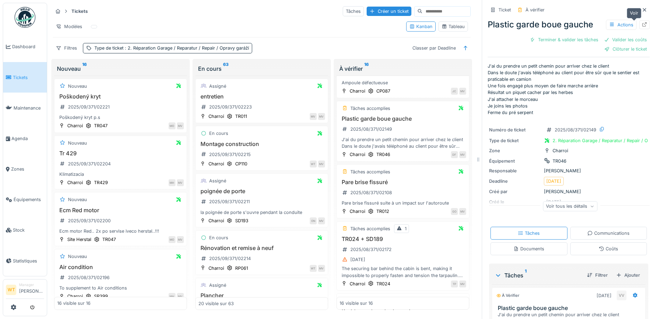
click at [642, 23] on icon at bounding box center [645, 24] width 6 height 5
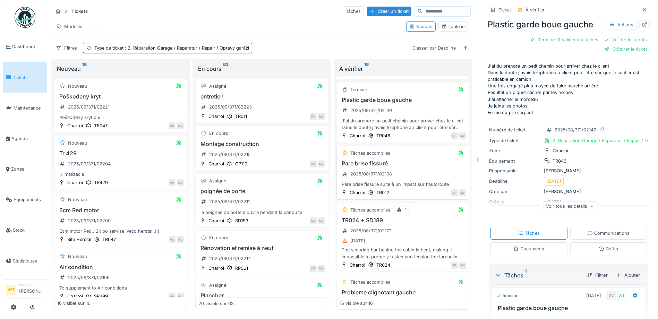
scroll to position [69, 0]
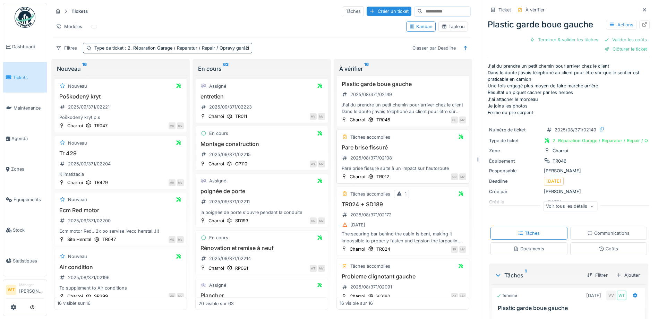
click at [364, 143] on div "Tâches accomplies Pare brise fissuré 2025/08/371/02108 Pare brise fissuré suite…" at bounding box center [403, 157] width 133 height 54
click at [377, 147] on h3 "Pare brise fissuré" at bounding box center [403, 147] width 127 height 7
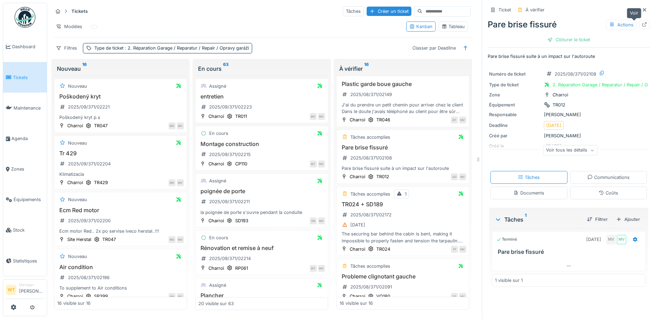
click at [642, 22] on icon at bounding box center [645, 24] width 6 height 5
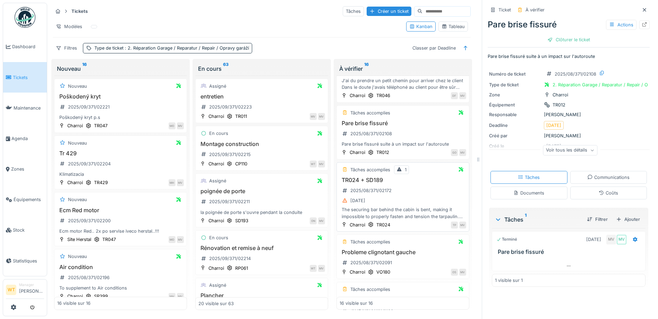
scroll to position [104, 0]
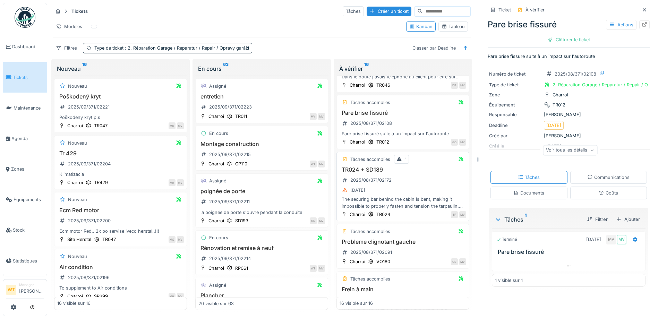
click at [370, 171] on h3 "TR024 + SD189" at bounding box center [403, 170] width 127 height 7
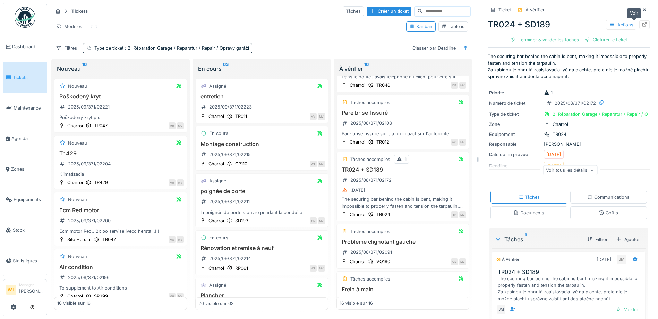
click at [642, 25] on icon at bounding box center [645, 24] width 6 height 5
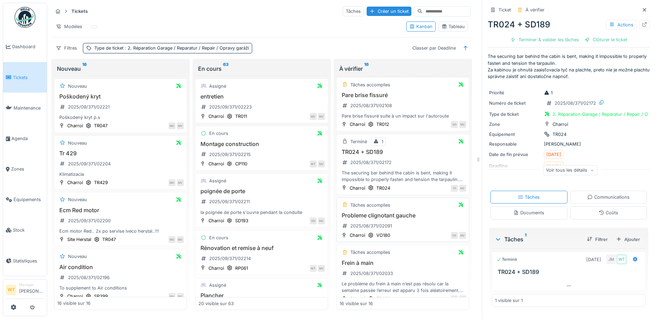
scroll to position [139, 0]
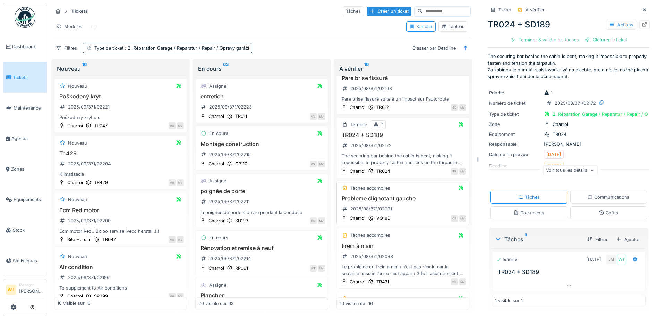
click at [389, 197] on h3 "Probleme clignotant gauche" at bounding box center [403, 198] width 127 height 7
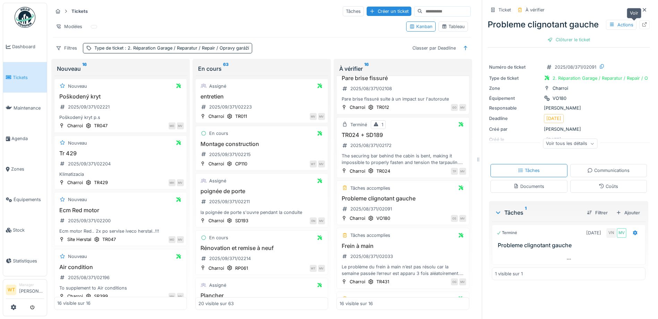
click at [642, 27] on div at bounding box center [645, 25] width 6 height 7
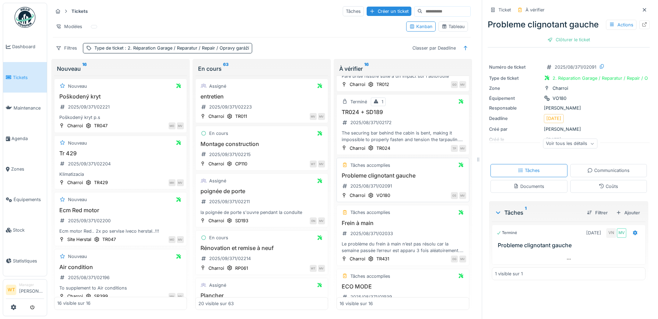
scroll to position [173, 0]
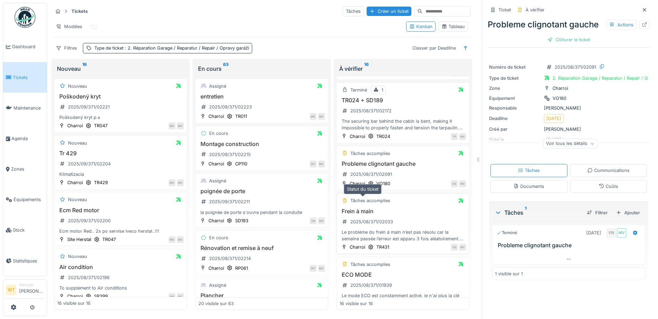
click at [383, 203] on div "Tâches accomplies" at bounding box center [370, 200] width 40 height 7
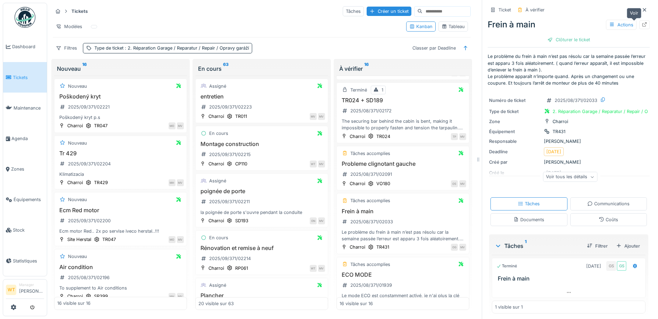
click at [642, 24] on icon at bounding box center [645, 24] width 6 height 5
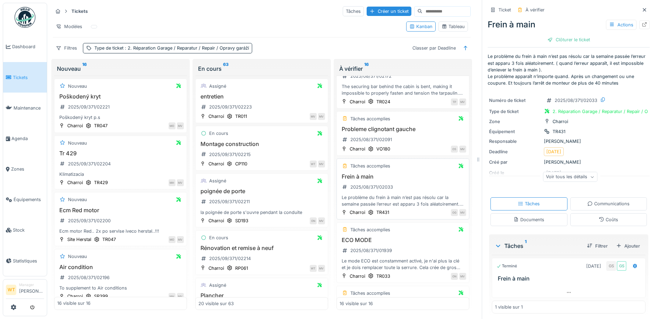
scroll to position [243, 0]
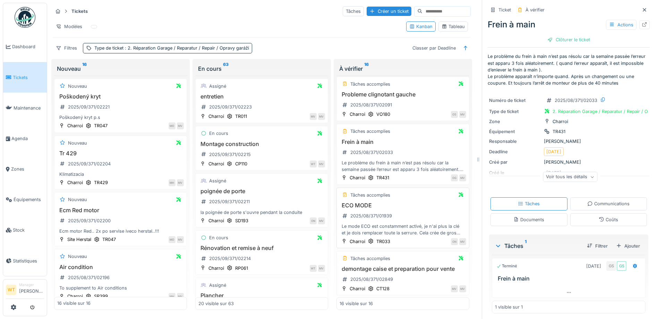
click at [364, 202] on div "Tâches accomplies ECO MODE 2025/08/371/01939 Le mode ECO est constamment activé…" at bounding box center [403, 218] width 133 height 61
click at [358, 202] on h3 "ECO MODE" at bounding box center [403, 205] width 127 height 7
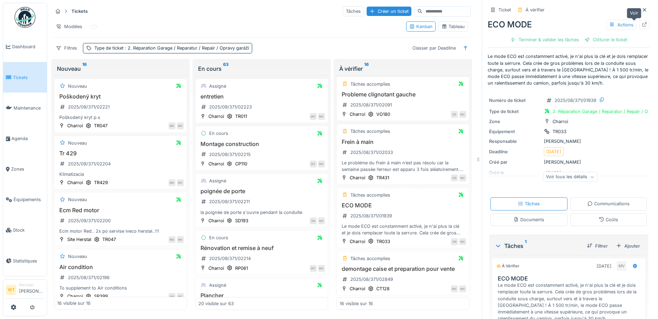
click at [642, 23] on icon at bounding box center [645, 24] width 6 height 5
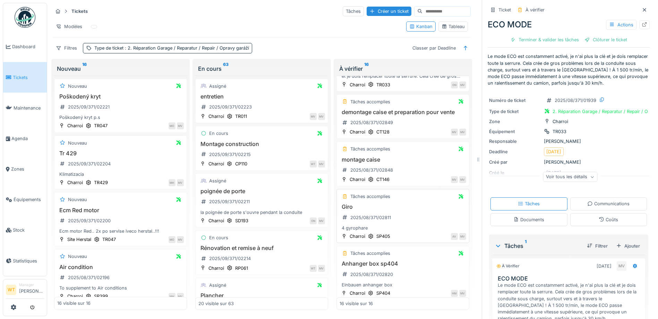
scroll to position [416, 0]
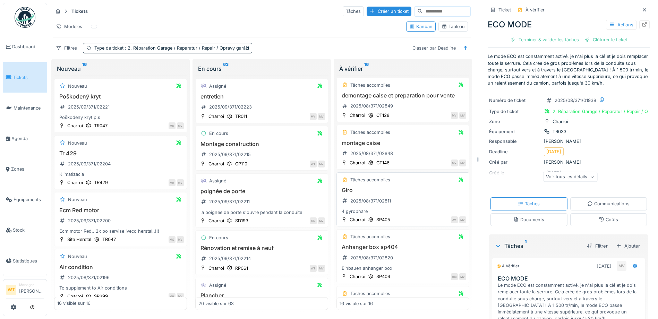
click at [357, 191] on h3 "Giro" at bounding box center [403, 190] width 127 height 7
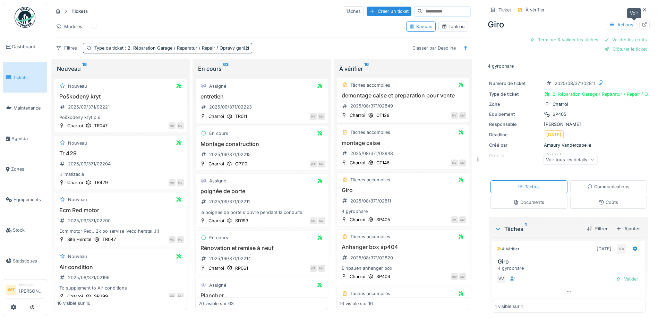
click at [642, 22] on icon at bounding box center [645, 24] width 6 height 5
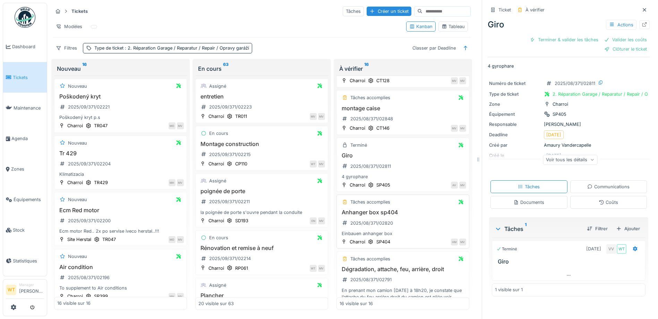
click at [387, 213] on h3 "Anhanger box sp404" at bounding box center [403, 212] width 127 height 7
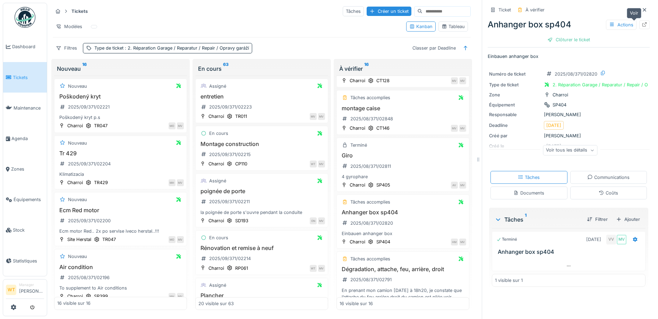
click at [639, 27] on div at bounding box center [644, 24] width 10 height 9
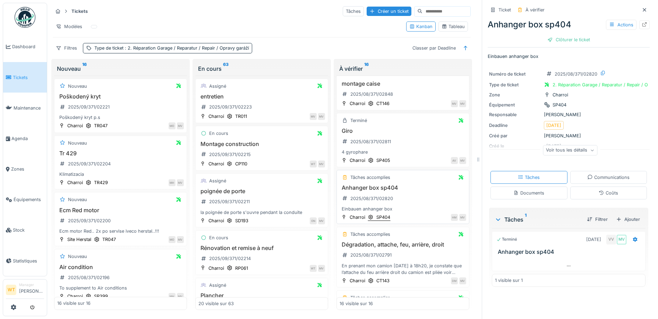
scroll to position [486, 0]
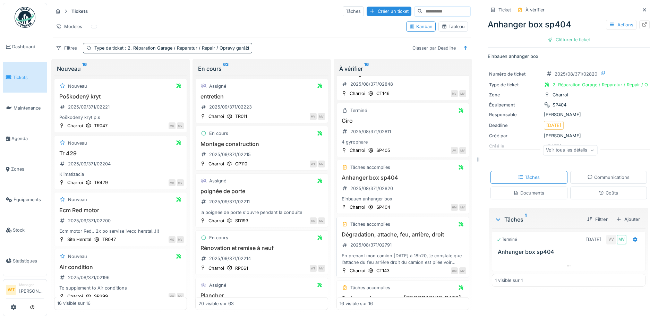
click at [389, 232] on h3 "Dégradation, attache, feu, arrière, droit" at bounding box center [403, 234] width 127 height 7
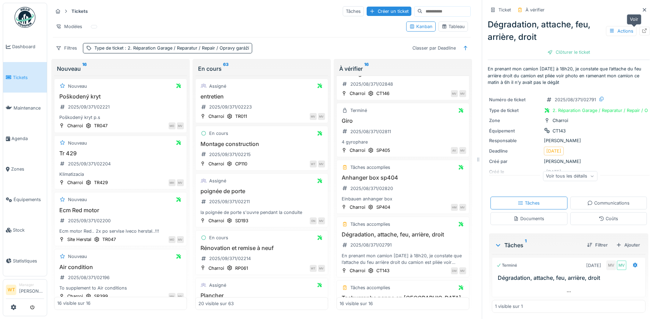
click at [642, 30] on icon at bounding box center [645, 30] width 6 height 5
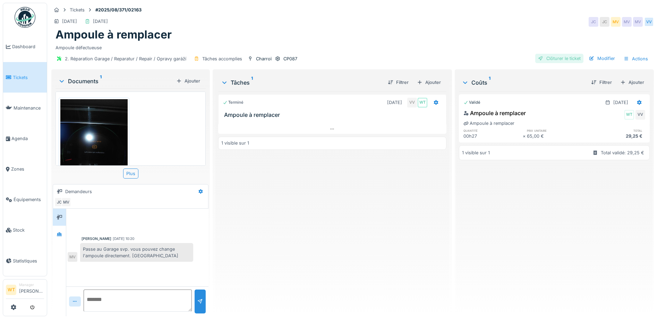
click at [556, 59] on div "Clôturer le ticket" at bounding box center [559, 58] width 48 height 9
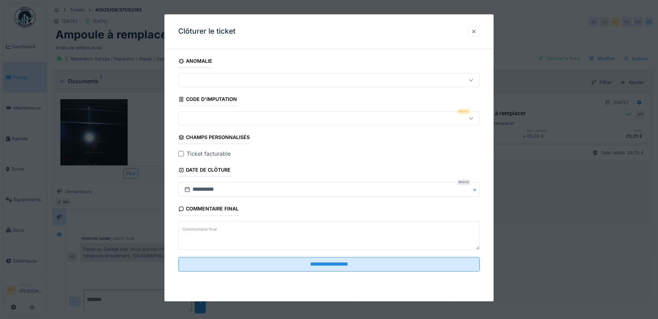
click at [476, 35] on div at bounding box center [474, 31] width 12 height 10
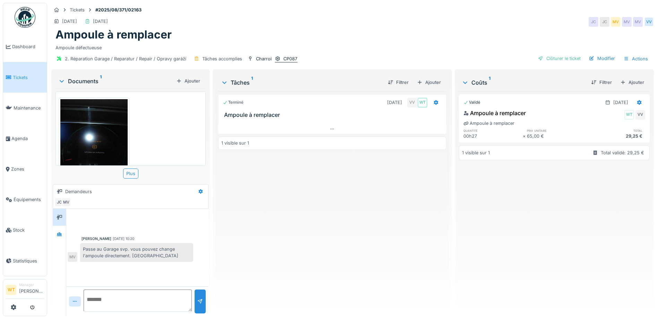
click at [295, 58] on div "CP087" at bounding box center [290, 59] width 14 height 7
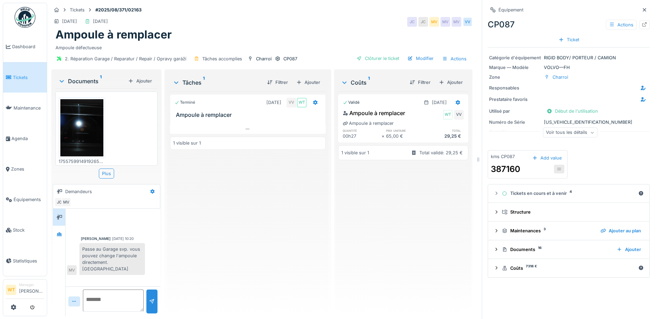
click at [569, 133] on div "Voir tous les détails" at bounding box center [570, 133] width 54 height 10
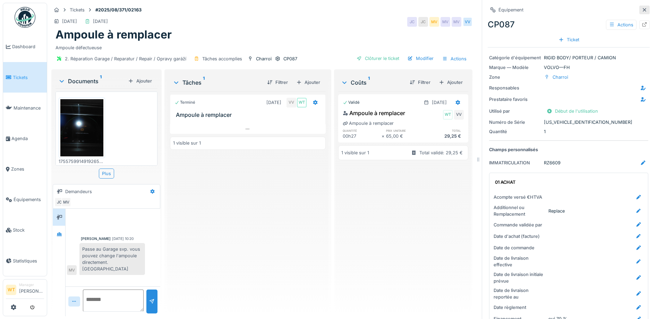
click at [642, 10] on icon at bounding box center [645, 10] width 6 height 5
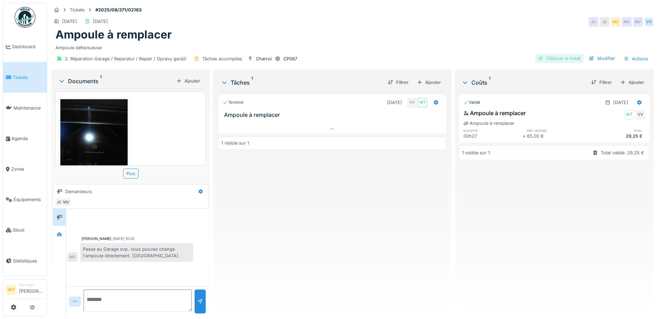
click at [561, 59] on div "Clôturer le ticket" at bounding box center [559, 58] width 48 height 9
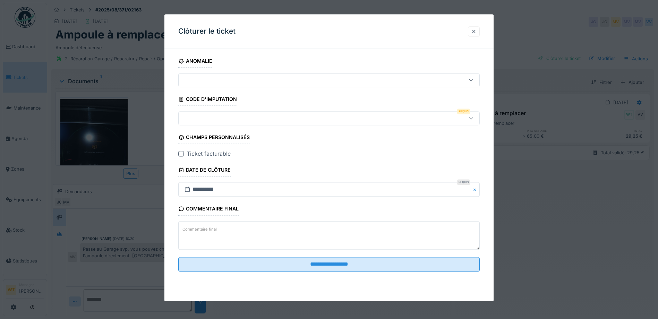
click at [262, 118] on div at bounding box center [311, 119] width 260 height 8
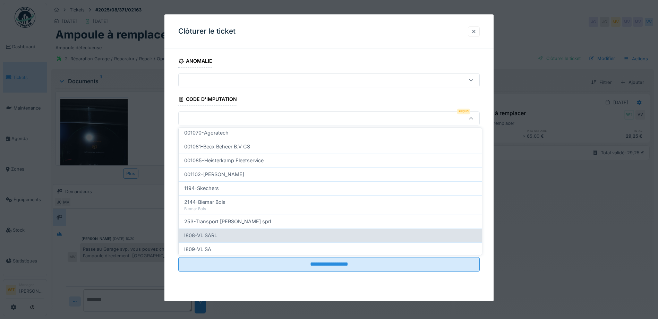
scroll to position [208, 0]
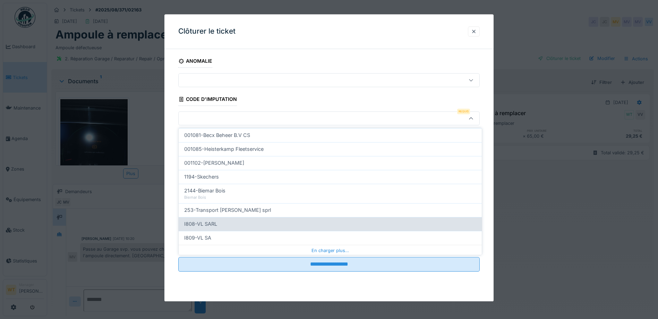
click at [243, 224] on div "I808-VL SARL" at bounding box center [330, 224] width 292 height 8
type input "***"
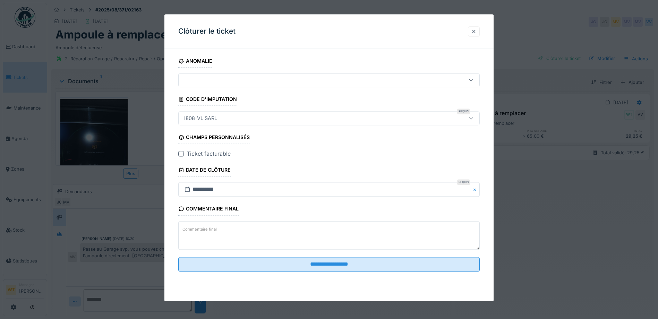
click at [180, 153] on div at bounding box center [181, 154] width 6 height 6
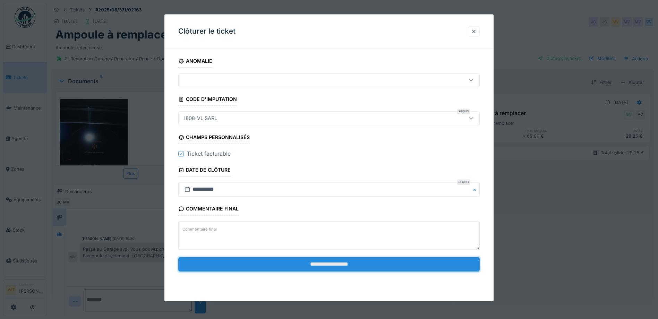
click at [306, 262] on input "**********" at bounding box center [329, 264] width 302 height 15
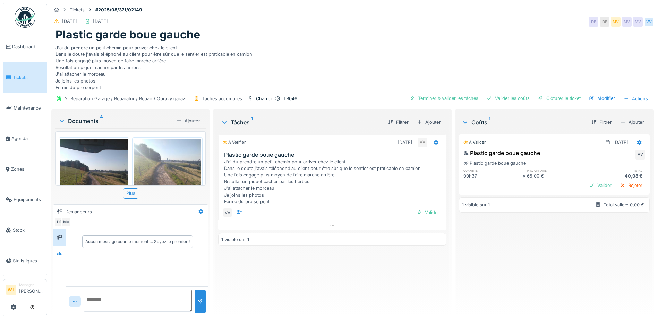
click at [92, 151] on img at bounding box center [93, 184] width 67 height 90
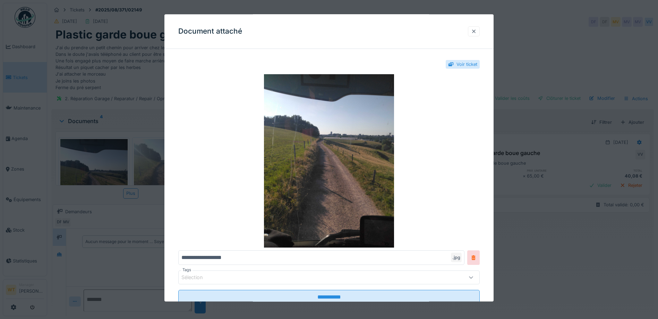
click at [475, 31] on div at bounding box center [474, 31] width 6 height 7
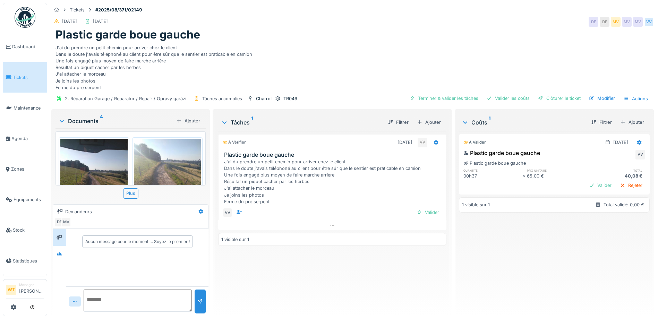
click at [157, 164] on img at bounding box center [167, 184] width 67 height 90
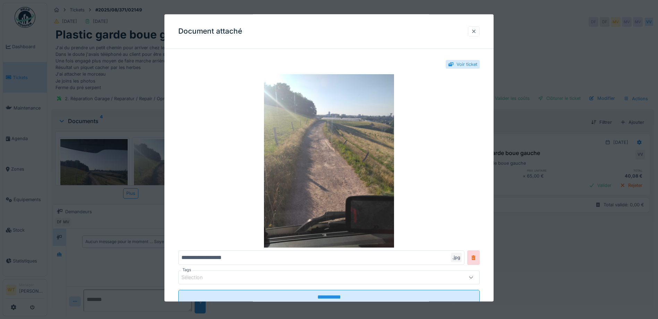
click at [474, 31] on div at bounding box center [474, 31] width 6 height 7
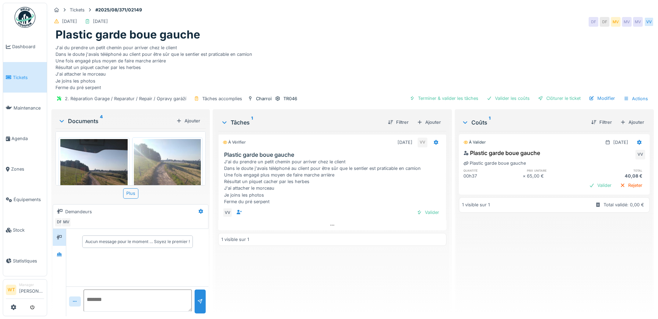
scroll to position [5, 0]
click at [637, 140] on icon at bounding box center [639, 142] width 5 height 5
click at [608, 153] on div "Modifier" at bounding box center [606, 158] width 34 height 10
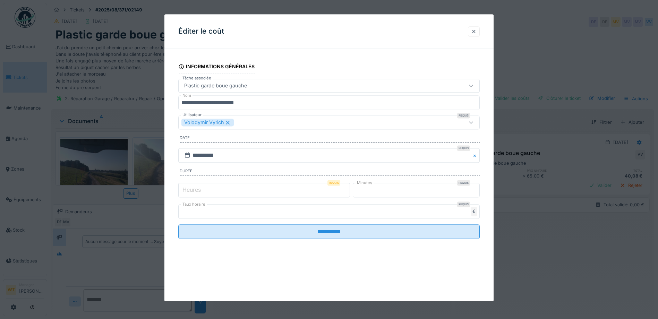
click at [228, 192] on input "*" at bounding box center [264, 190] width 172 height 15
click at [363, 191] on input "**" at bounding box center [416, 190] width 127 height 15
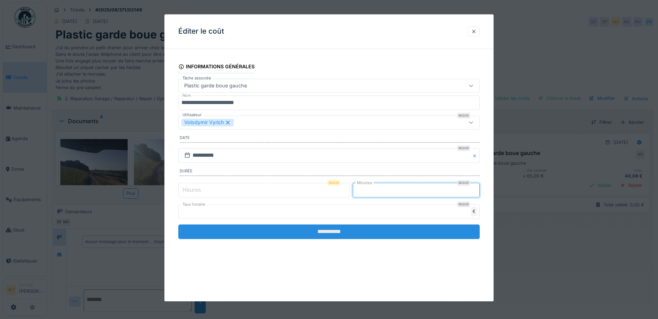
type input "**"
click at [375, 228] on input "**********" at bounding box center [329, 231] width 302 height 15
type input "*"
click at [284, 227] on input "**********" at bounding box center [329, 231] width 302 height 15
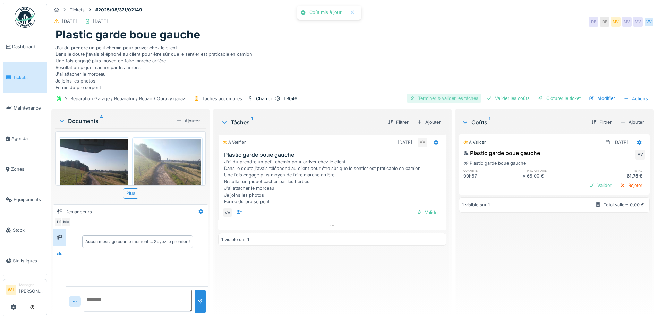
click at [466, 94] on div "Terminer & valider les tâches" at bounding box center [444, 98] width 74 height 9
click at [513, 94] on div "Valider les coûts" at bounding box center [508, 98] width 49 height 9
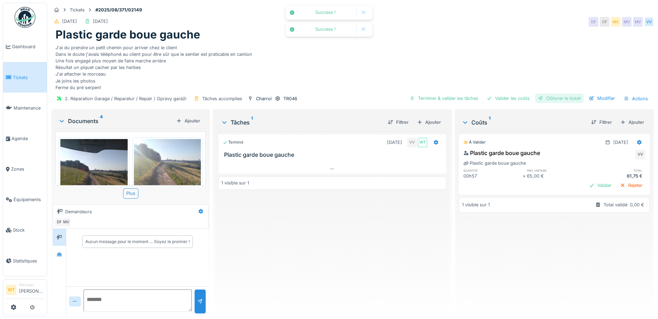
click at [551, 95] on div "Clôturer le ticket" at bounding box center [559, 98] width 48 height 9
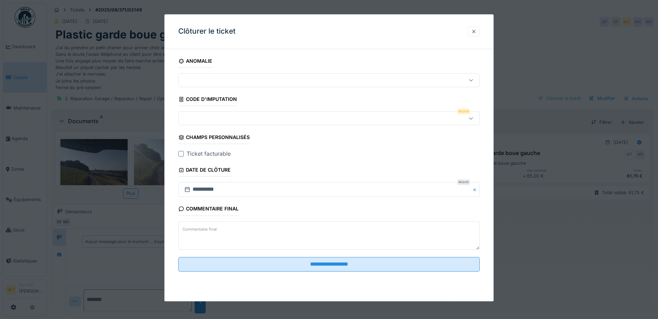
click at [477, 35] on div at bounding box center [474, 31] width 12 height 10
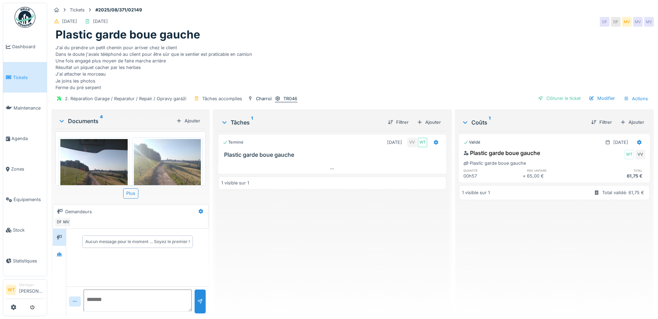
click at [279, 96] on icon at bounding box center [278, 98] width 6 height 5
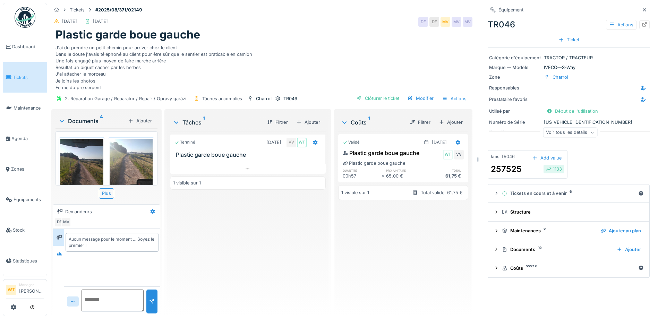
click at [570, 128] on div "Voir tous les détails" at bounding box center [570, 133] width 54 height 10
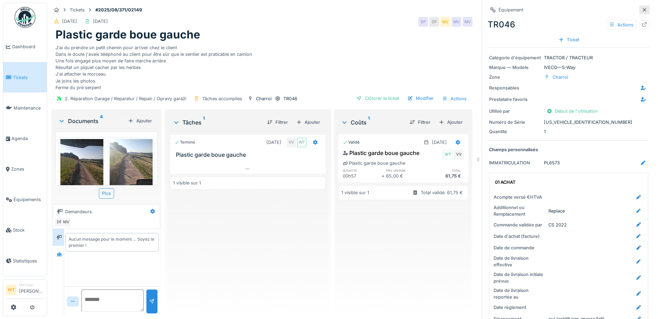
click at [642, 8] on icon at bounding box center [645, 10] width 6 height 5
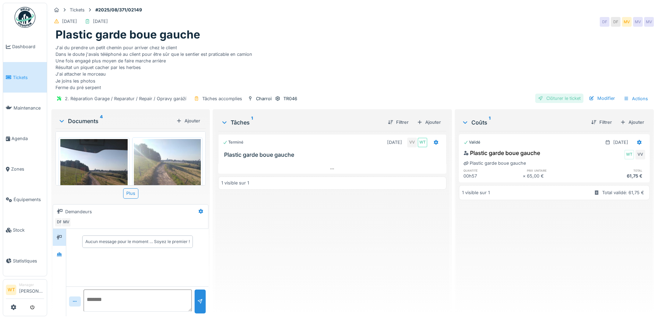
click at [546, 94] on div "Clôturer le ticket" at bounding box center [559, 98] width 48 height 9
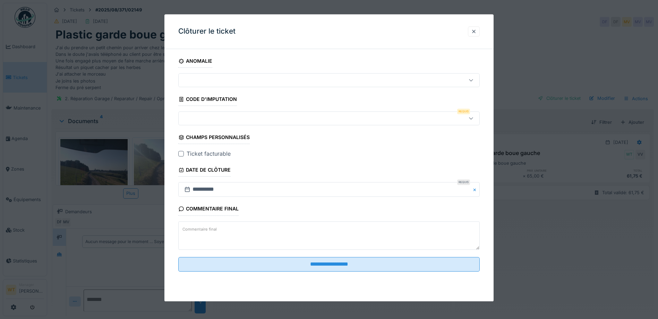
click at [253, 118] on div at bounding box center [311, 119] width 260 height 8
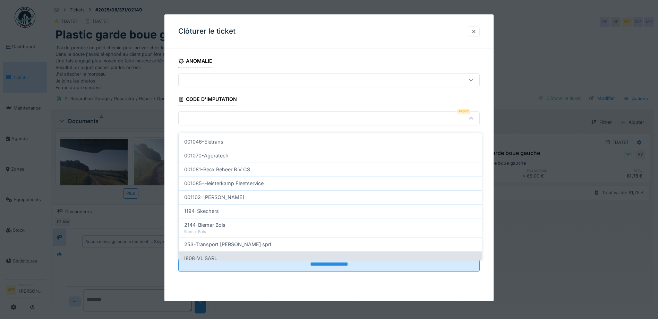
scroll to position [222, 0]
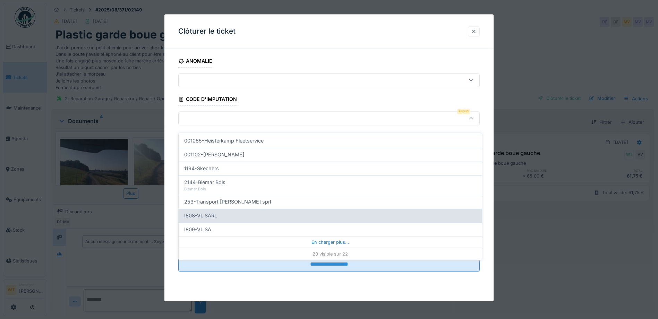
click at [246, 213] on div "I808-VL SARL" at bounding box center [330, 216] width 292 height 8
type input "***"
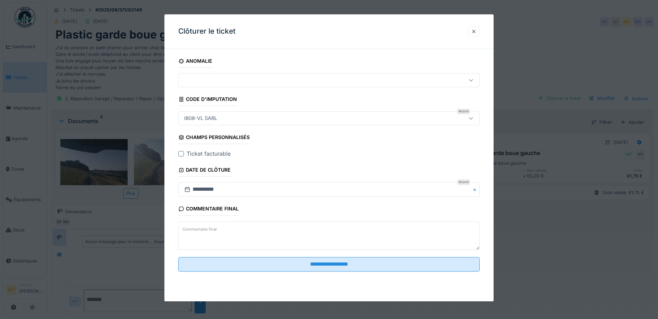
click at [181, 155] on div at bounding box center [181, 154] width 6 height 6
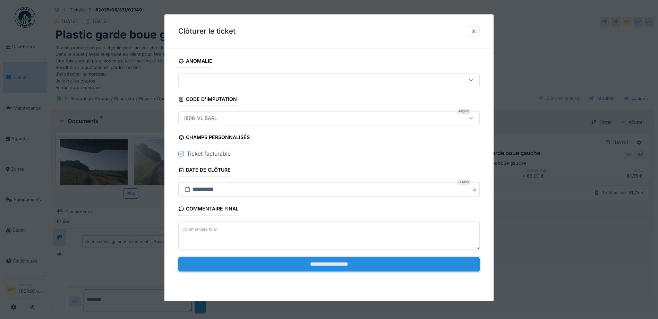
click at [277, 265] on input "**********" at bounding box center [329, 264] width 302 height 15
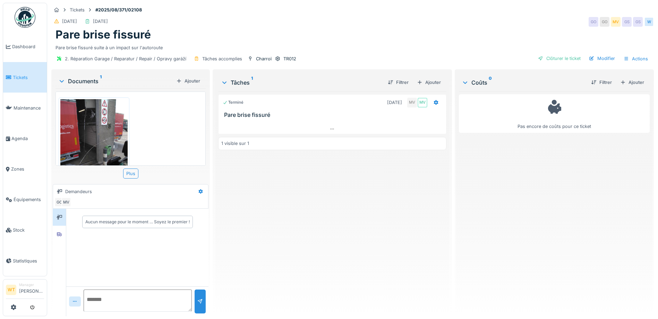
click at [97, 153] on img at bounding box center [93, 144] width 67 height 90
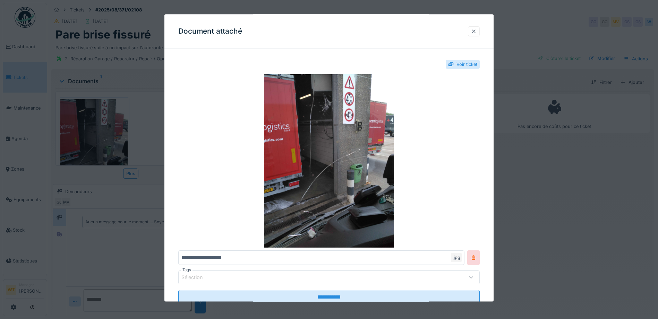
click at [477, 35] on div at bounding box center [474, 31] width 6 height 7
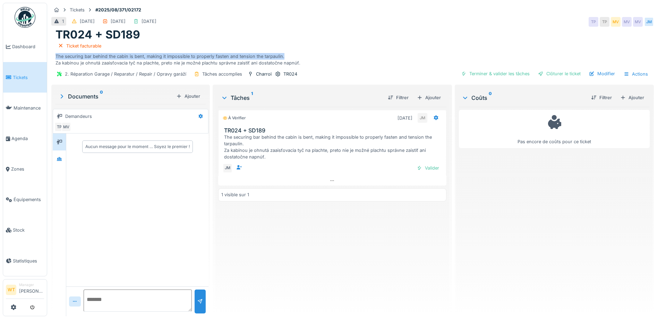
drag, startPoint x: 59, startPoint y: 54, endPoint x: 283, endPoint y: 56, distance: 224.1
click at [283, 56] on div "TR024 + SD189 Ticket facturable The securing bar behind the cabin is bent, maki…" at bounding box center [352, 47] width 603 height 38
drag, startPoint x: 283, startPoint y: 56, endPoint x: 275, endPoint y: 56, distance: 8.3
copy div "The securing bar behind the cabin is bent, making it impossible to properly fas…"
click at [290, 54] on div "Ticket facturable The securing bar behind the cabin is bent, making it impossib…" at bounding box center [353, 54] width 594 height 25
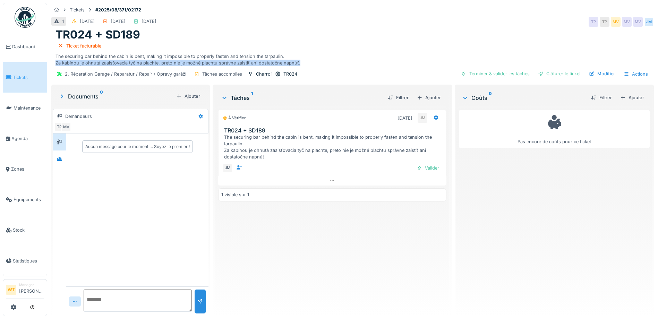
drag, startPoint x: 57, startPoint y: 61, endPoint x: 298, endPoint y: 66, distance: 241.9
click at [298, 66] on div "Ticket facturable The securing bar behind the cabin is bent, making it impossib…" at bounding box center [353, 54] width 594 height 25
drag, startPoint x: 298, startPoint y: 66, endPoint x: 291, endPoint y: 63, distance: 7.2
copy div "Za kabínou je ohnutá zaaisťovacia tyč na plachte, preto nie je možné plachtu sp…"
click at [627, 97] on div "Ajouter" at bounding box center [632, 97] width 29 height 9
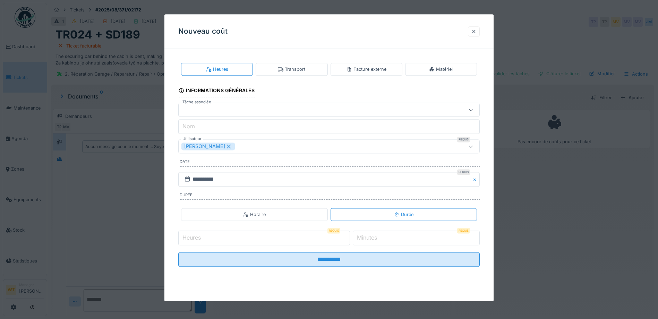
click at [223, 143] on div "[PERSON_NAME]" at bounding box center [207, 147] width 53 height 8
click at [240, 147] on div "Utilisateurs" at bounding box center [311, 147] width 260 height 8
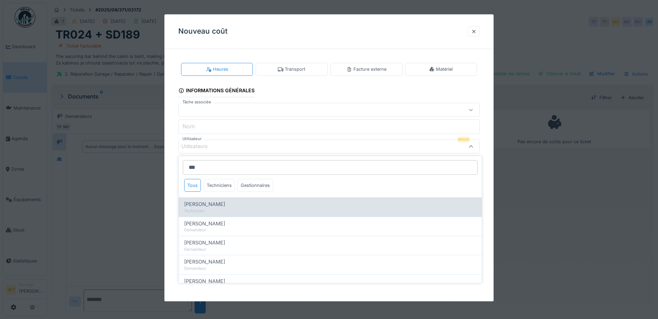
type input "***"
click at [207, 205] on div "Jan Maro" at bounding box center [330, 205] width 292 height 8
type input "****"
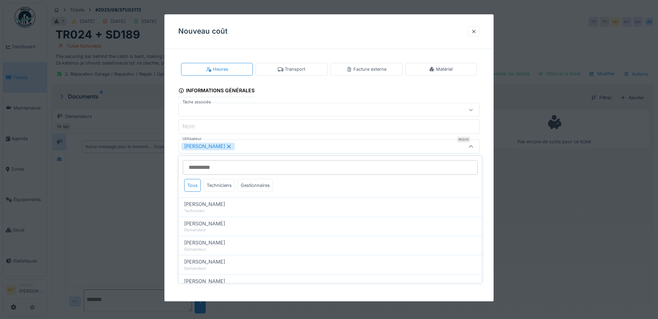
click at [244, 151] on div "Jan Maro" at bounding box center [329, 147] width 302 height 14
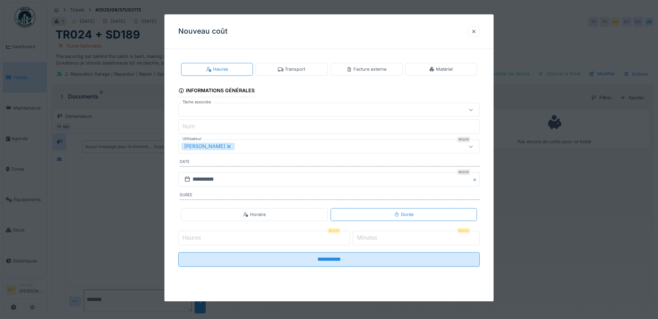
click at [238, 240] on input "Heures" at bounding box center [264, 238] width 172 height 15
type input "*"
click at [388, 238] on input "*" at bounding box center [416, 238] width 127 height 15
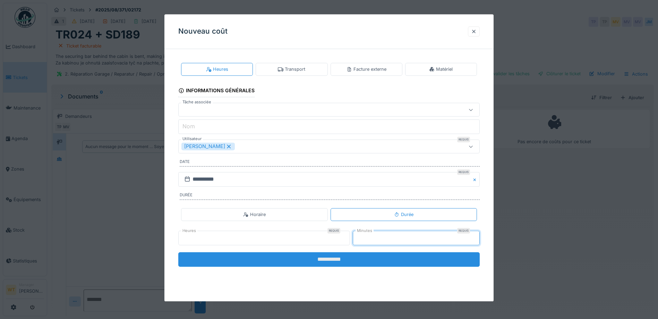
type input "**"
click at [362, 258] on input "**********" at bounding box center [329, 259] width 302 height 15
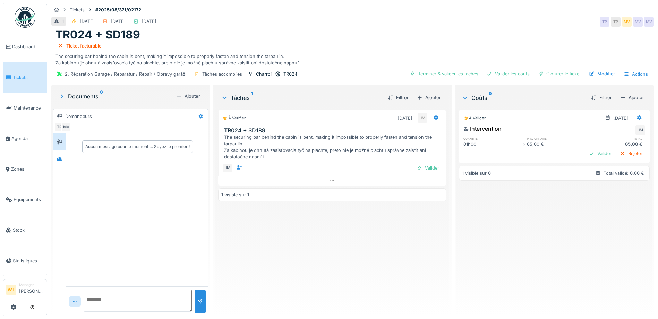
click at [454, 79] on div "2. Réparation Garage / Reparatur / Repair / Opravy garáží Tâches accomplies Cha…" at bounding box center [352, 74] width 603 height 16
click at [456, 76] on div "Terminer & valider les tâches" at bounding box center [444, 73] width 74 height 9
click at [515, 78] on div "Valider les coûts" at bounding box center [508, 73] width 49 height 9
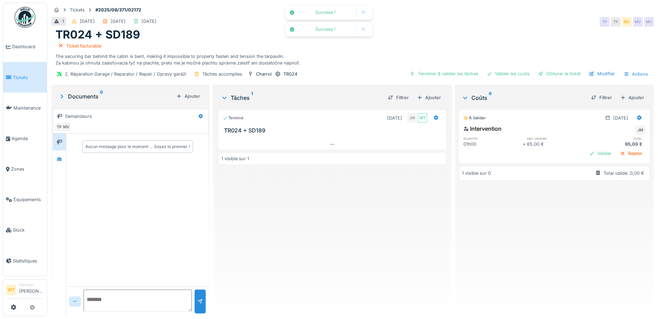
click at [538, 74] on div at bounding box center [541, 73] width 6 height 7
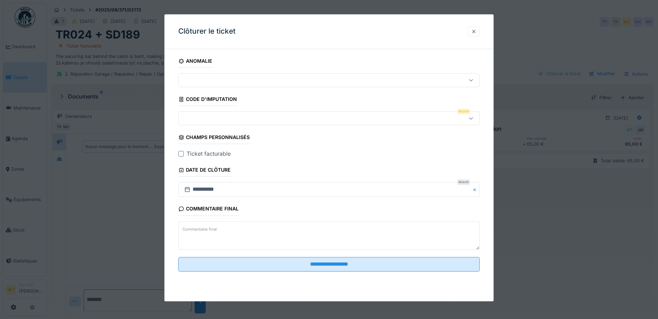
click at [474, 34] on div at bounding box center [474, 31] width 6 height 7
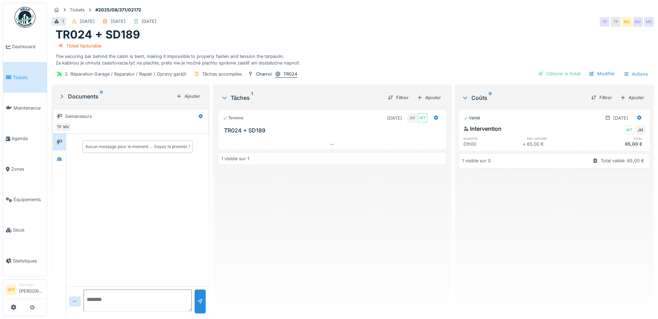
click at [275, 73] on icon at bounding box center [277, 74] width 5 height 5
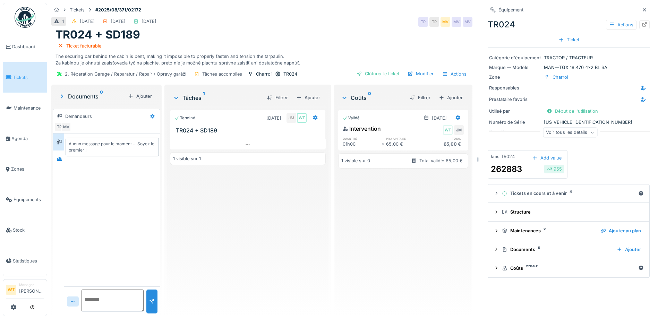
click at [568, 131] on div "Voir tous les détails" at bounding box center [570, 133] width 54 height 10
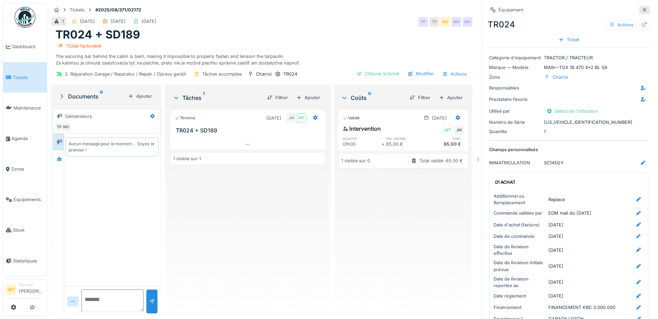
click at [642, 11] on icon at bounding box center [645, 10] width 6 height 5
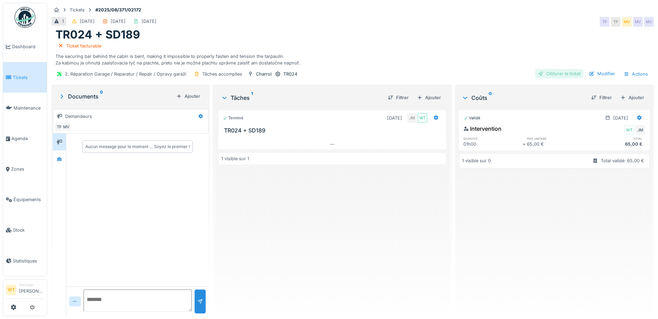
click at [560, 75] on div "Clôturer le ticket" at bounding box center [559, 73] width 48 height 9
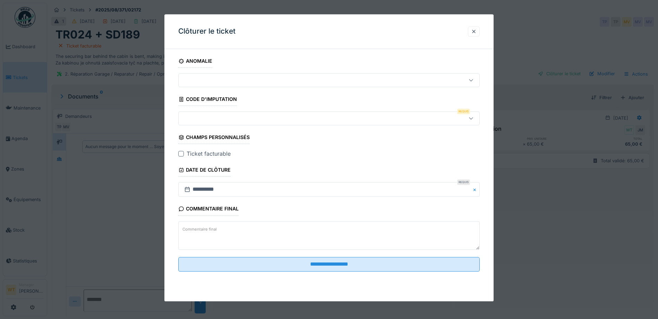
click at [229, 119] on div at bounding box center [311, 119] width 260 height 8
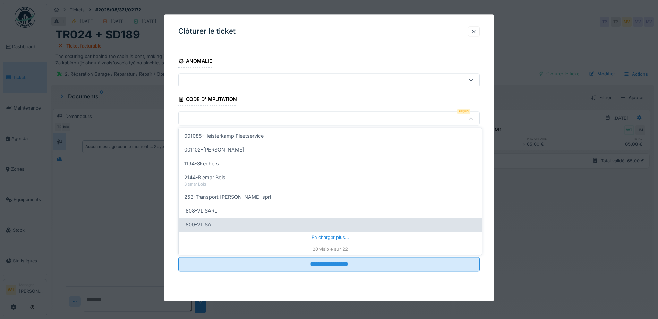
scroll to position [222, 0]
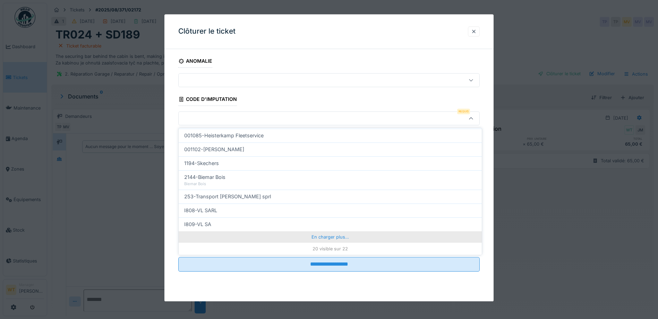
click at [296, 235] on div "En charger plus…" at bounding box center [330, 236] width 303 height 11
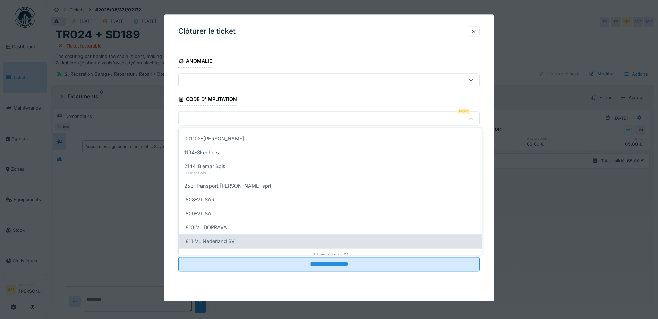
scroll to position [238, 0]
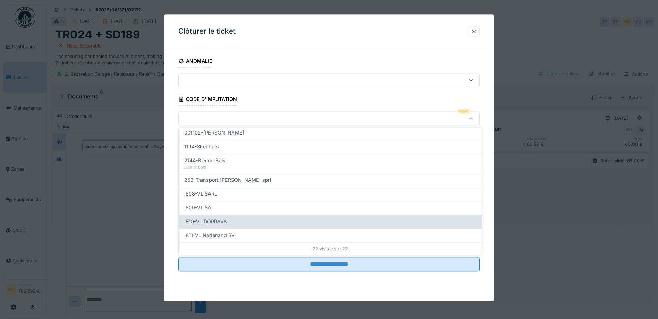
click at [261, 222] on div "I810-VL DOPRAVA" at bounding box center [330, 222] width 292 height 8
type input "***"
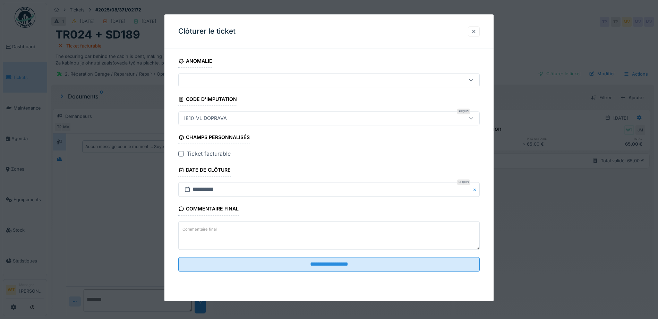
click at [180, 151] on div "Ticket facturable" at bounding box center [329, 154] width 302 height 8
click at [181, 153] on div at bounding box center [181, 154] width 6 height 6
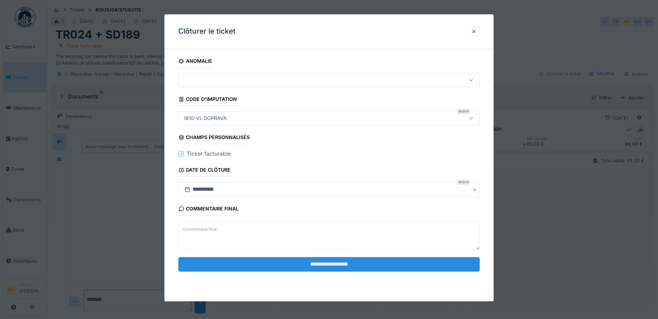
click at [282, 266] on input "**********" at bounding box center [329, 264] width 302 height 15
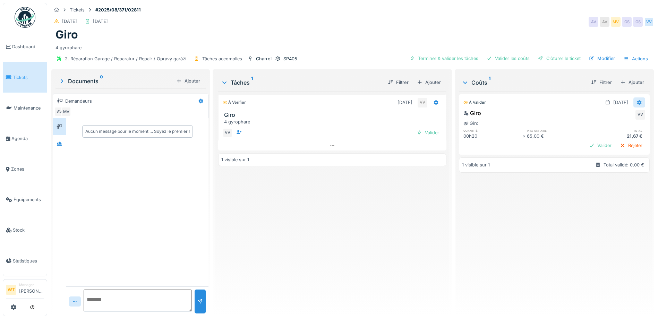
click at [637, 102] on icon at bounding box center [640, 102] width 6 height 5
click at [610, 118] on div "Modifier" at bounding box center [606, 118] width 34 height 10
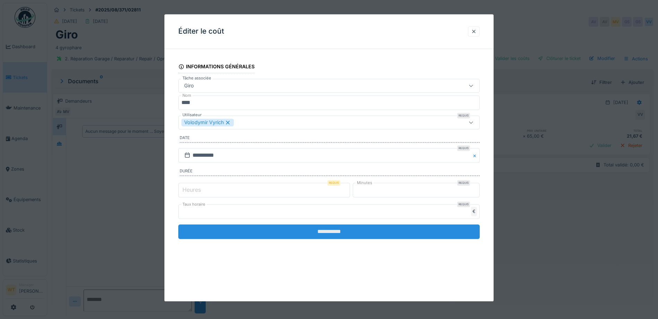
click at [313, 231] on input "**********" at bounding box center [329, 231] width 302 height 15
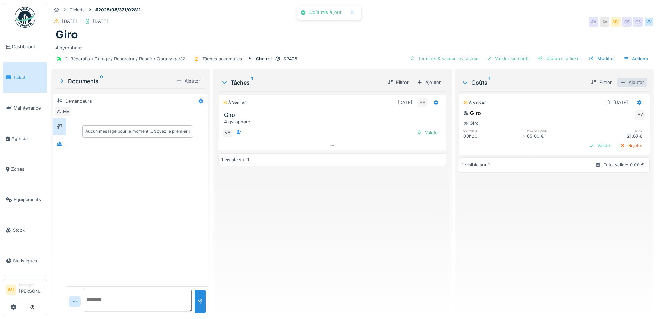
click at [634, 83] on div "Ajouter" at bounding box center [632, 82] width 29 height 9
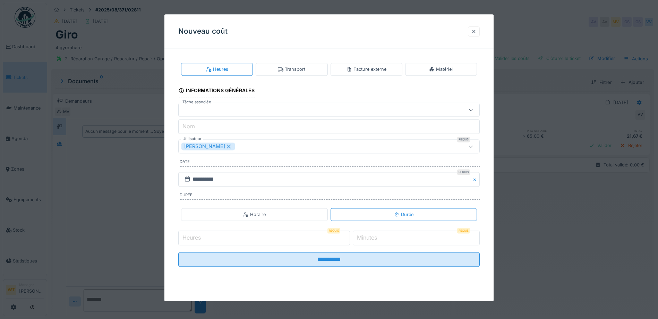
click at [448, 66] on div "Matériel" at bounding box center [441, 69] width 24 height 7
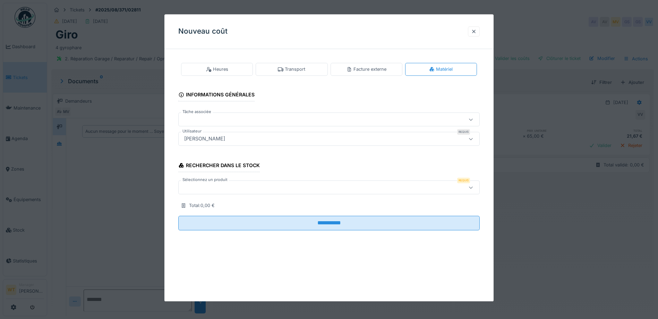
click at [272, 189] on div at bounding box center [311, 188] width 260 height 8
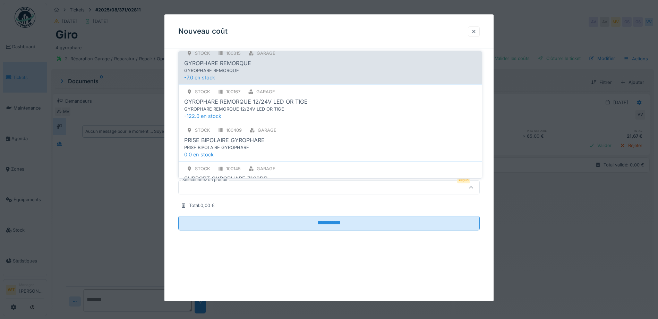
scroll to position [173, 0]
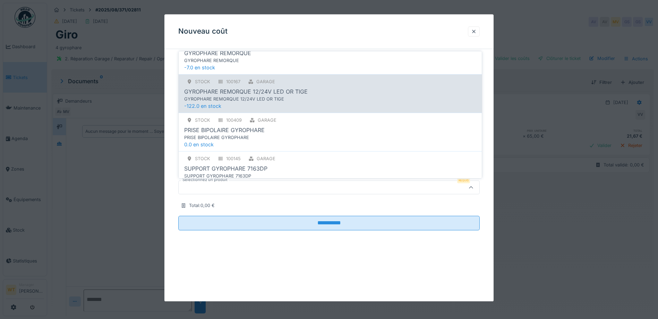
type input "****"
click at [270, 79] on div "GARAGE" at bounding box center [265, 81] width 19 height 7
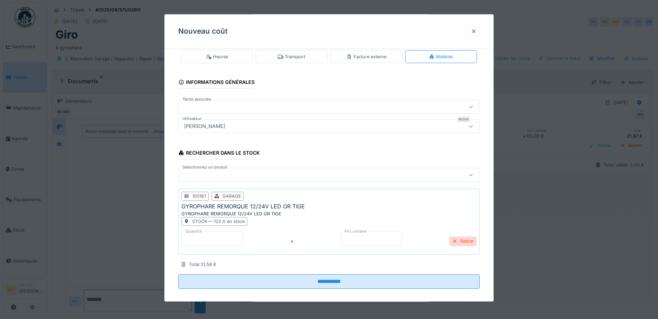
scroll to position [19, 0]
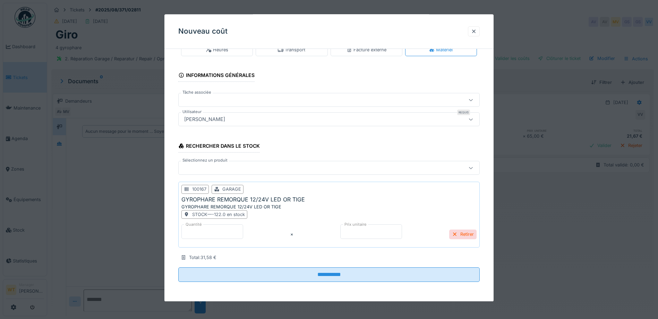
click at [222, 235] on input "*" at bounding box center [212, 231] width 62 height 15
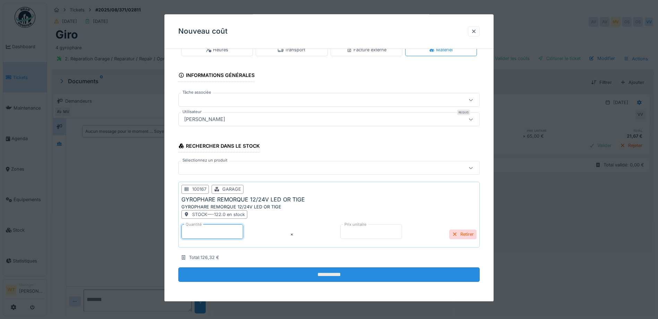
type input "*"
click at [262, 275] on input "**********" at bounding box center [329, 275] width 302 height 15
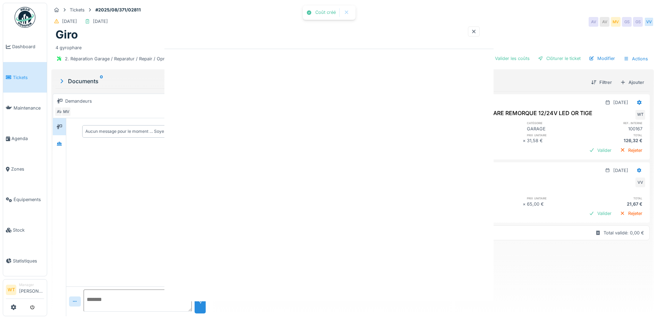
scroll to position [0, 0]
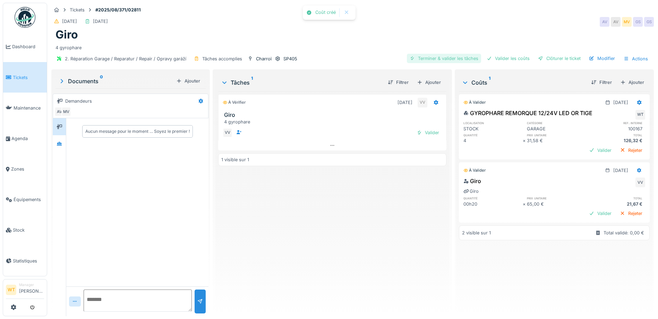
click at [472, 58] on div "Terminer & valider les tâches" at bounding box center [444, 58] width 74 height 9
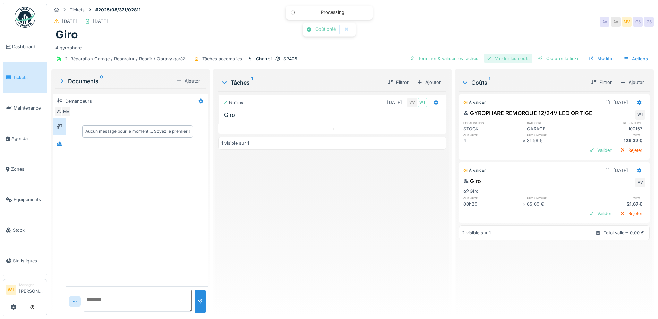
click at [504, 61] on div "Valider les coûts" at bounding box center [508, 58] width 49 height 9
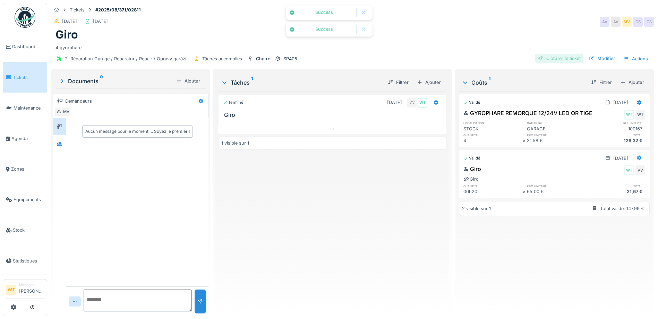
click at [553, 57] on div "Clôturer le ticket" at bounding box center [559, 58] width 48 height 9
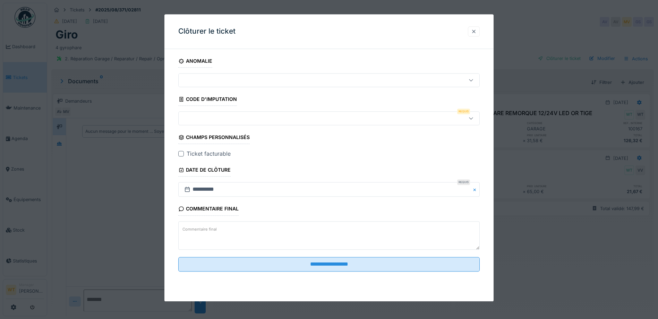
click at [472, 31] on div at bounding box center [474, 31] width 12 height 10
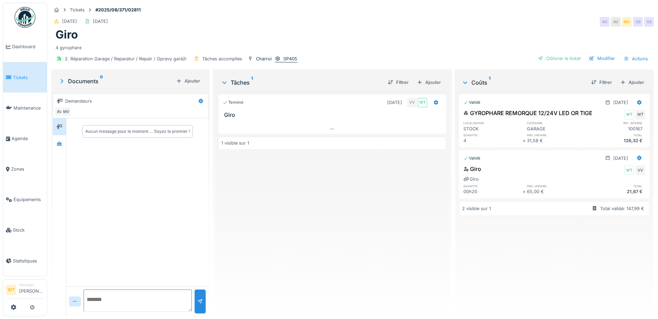
click at [275, 57] on icon at bounding box center [277, 58] width 5 height 5
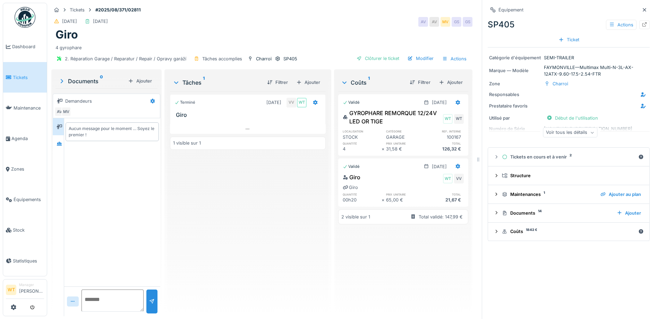
click at [580, 135] on div "Voir tous les détails" at bounding box center [570, 133] width 54 height 10
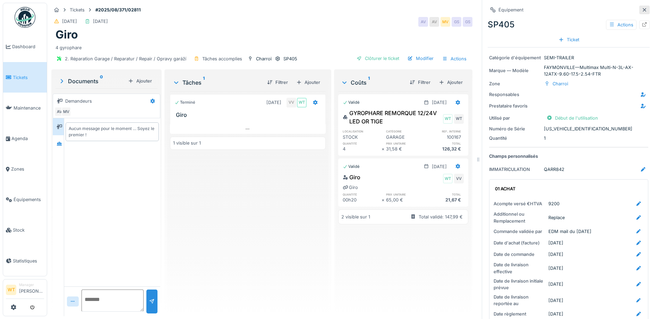
click at [642, 8] on icon at bounding box center [645, 10] width 6 height 5
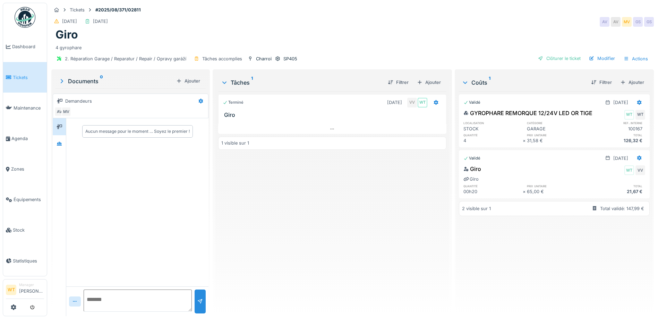
click at [562, 63] on div "Clôturer le ticket Modifier Actions" at bounding box center [593, 59] width 116 height 10
click at [562, 59] on div "Clôturer le ticket" at bounding box center [559, 58] width 48 height 9
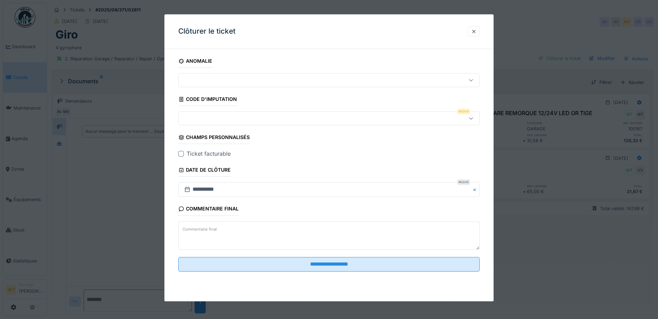
click at [213, 117] on div at bounding box center [311, 119] width 260 height 8
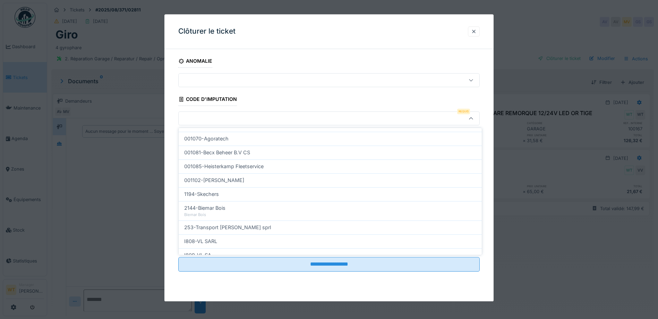
scroll to position [208, 0]
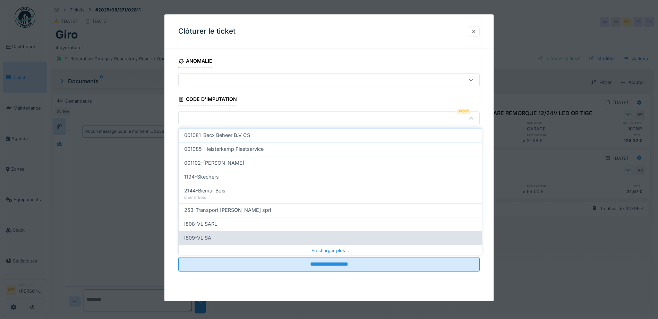
click at [235, 238] on div "I809-VL SA" at bounding box center [330, 238] width 292 height 8
type input "***"
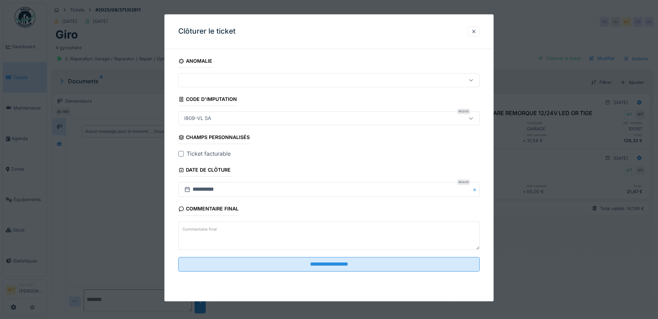
click at [181, 156] on div at bounding box center [181, 154] width 6 height 6
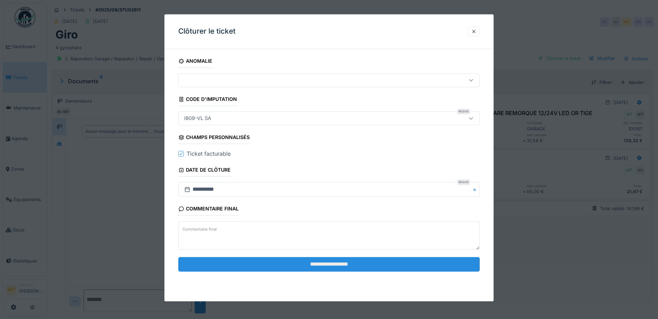
click at [260, 266] on input "**********" at bounding box center [329, 264] width 302 height 15
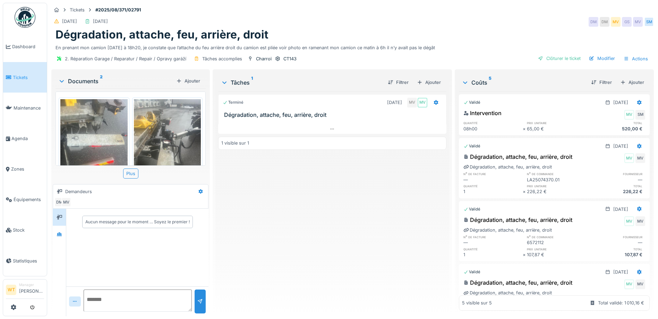
click at [97, 106] on img at bounding box center [93, 144] width 67 height 90
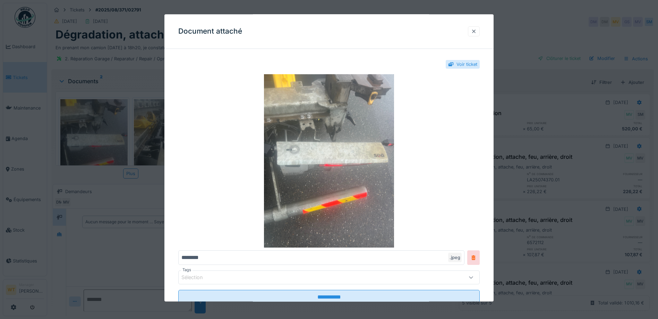
click at [477, 33] on div at bounding box center [474, 31] width 6 height 7
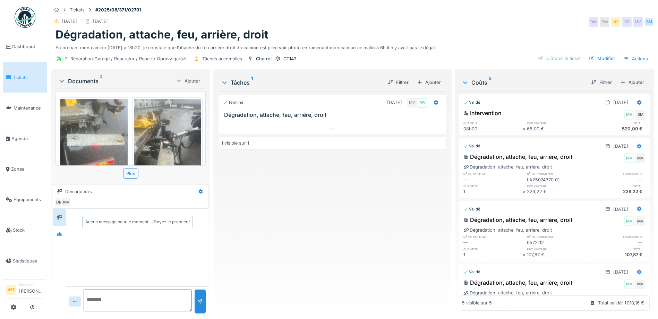
click at [185, 114] on img at bounding box center [167, 144] width 67 height 90
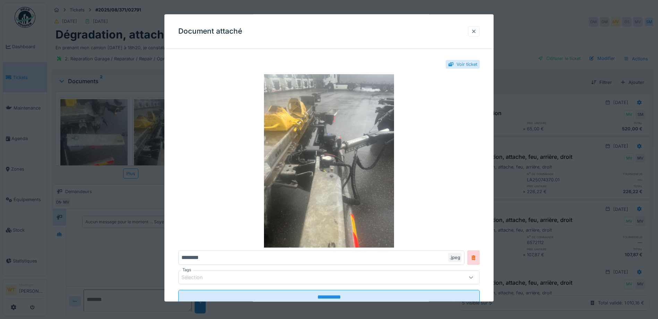
click at [480, 31] on div at bounding box center [474, 31] width 12 height 10
